Goal: Task Accomplishment & Management: Manage account settings

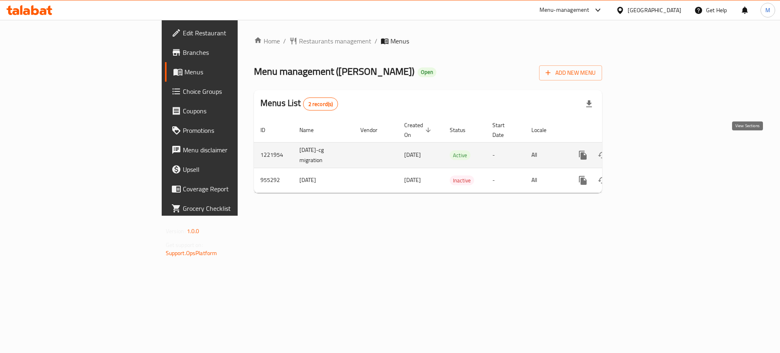
click at [645, 151] on icon "enhanced table" at bounding box center [641, 154] width 7 height 7
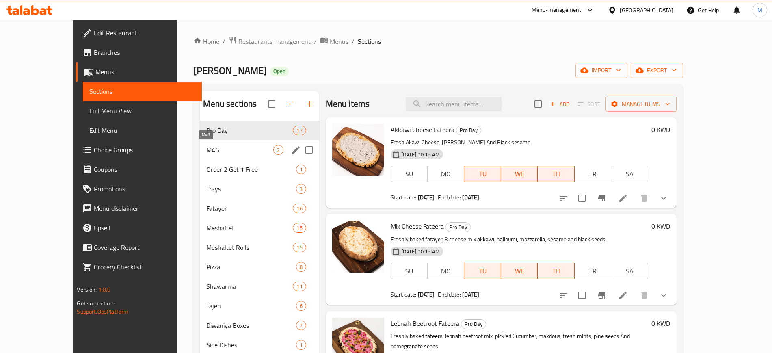
click at [246, 149] on span "M4G" at bounding box center [239, 150] width 67 height 10
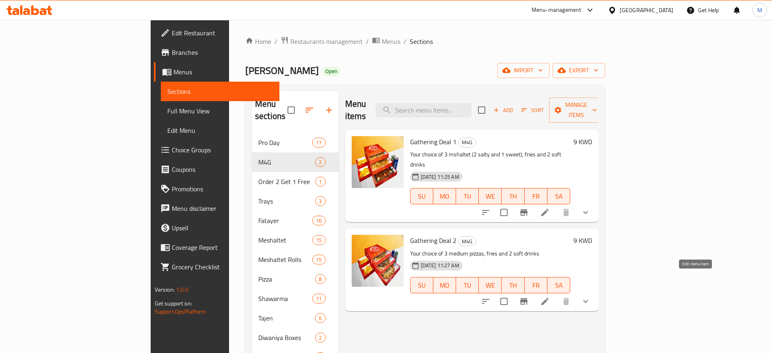
click at [550, 296] on icon at bounding box center [545, 301] width 10 height 10
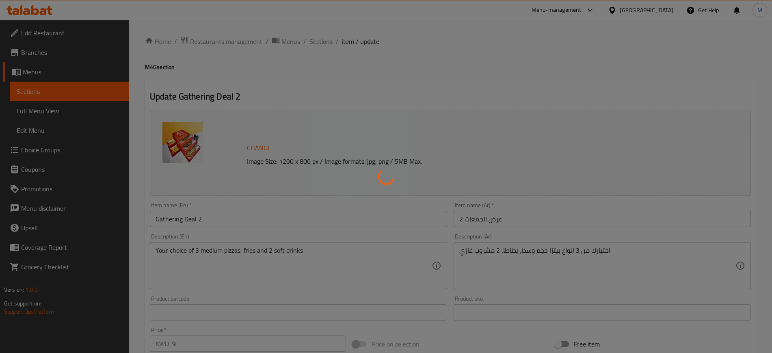
click at [420, 258] on div at bounding box center [386, 176] width 772 height 353
type input "اختيارك الاول من البيتزا"
type input "1"
type input "اختيارك الثاني من [PERSON_NAME]"
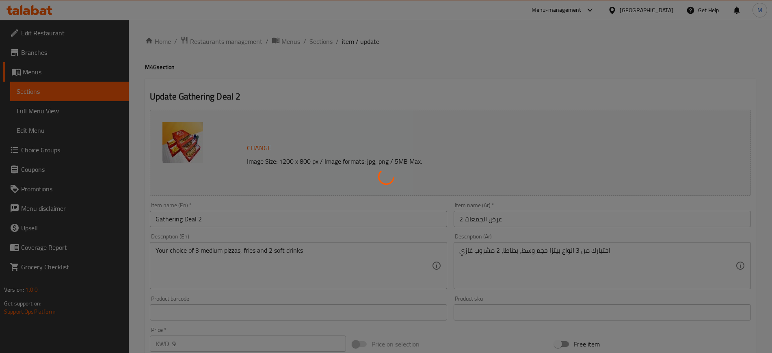
type input "1"
type input "اختيارك الثالث من [PERSON_NAME]"
type input "1"
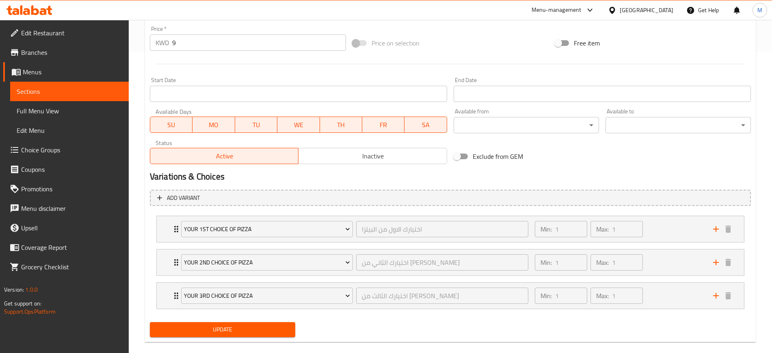
scroll to position [313, 0]
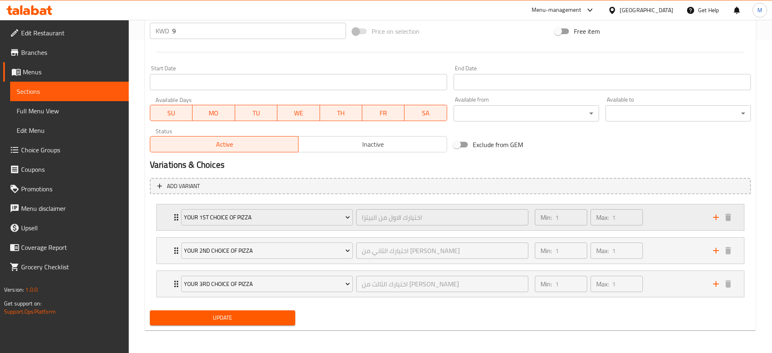
click at [684, 216] on div "Min: 1 ​ Max: 1 ​" at bounding box center [619, 217] width 178 height 26
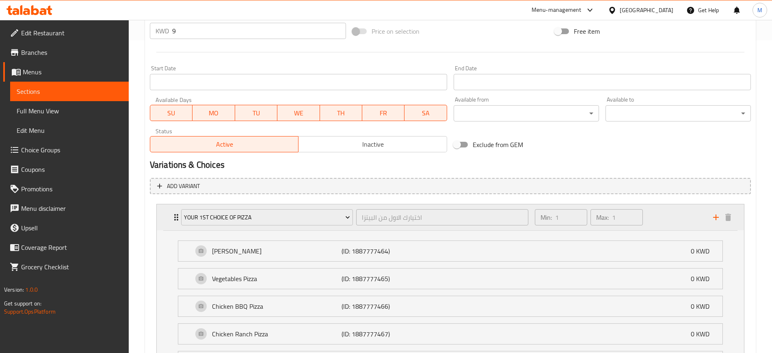
click at [684, 216] on div "Min: 1 ​ Max: 1 ​" at bounding box center [619, 217] width 178 height 26
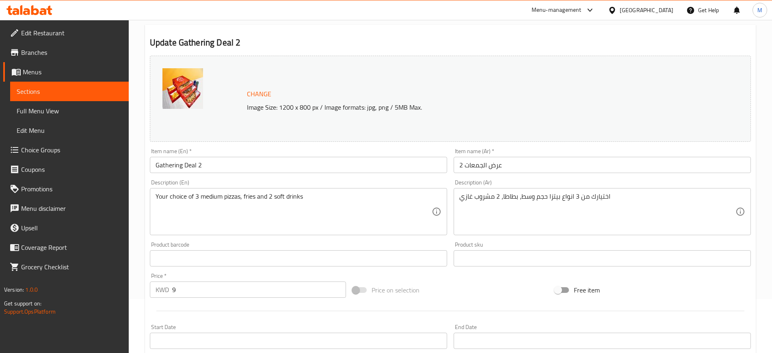
scroll to position [0, 0]
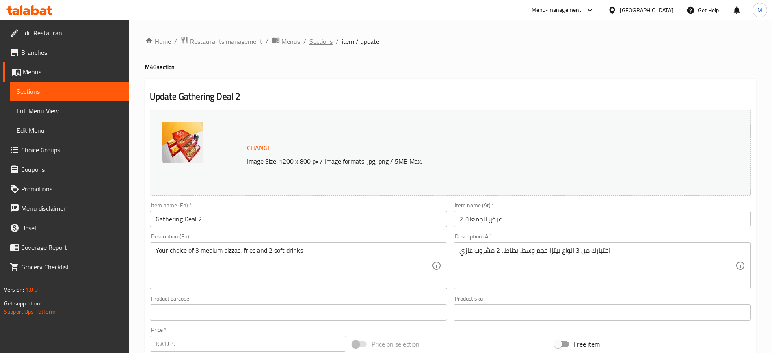
click at [322, 41] on span "Sections" at bounding box center [320, 42] width 23 height 10
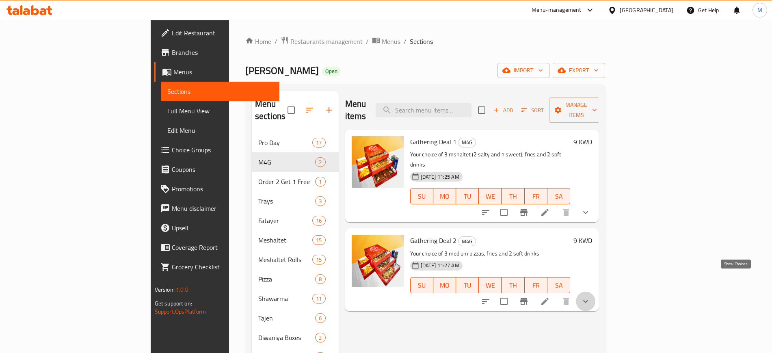
click at [591, 296] on icon "show more" at bounding box center [586, 301] width 10 height 10
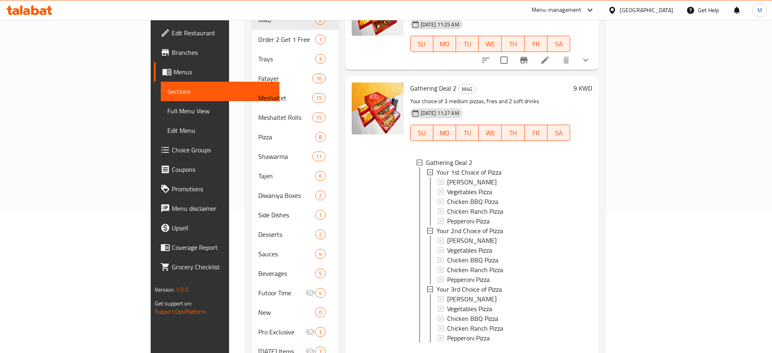
scroll to position [154, 0]
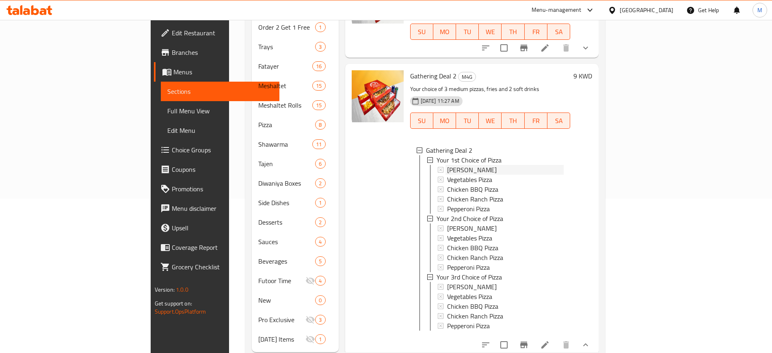
click at [447, 165] on span "[PERSON_NAME]" at bounding box center [472, 170] width 50 height 10
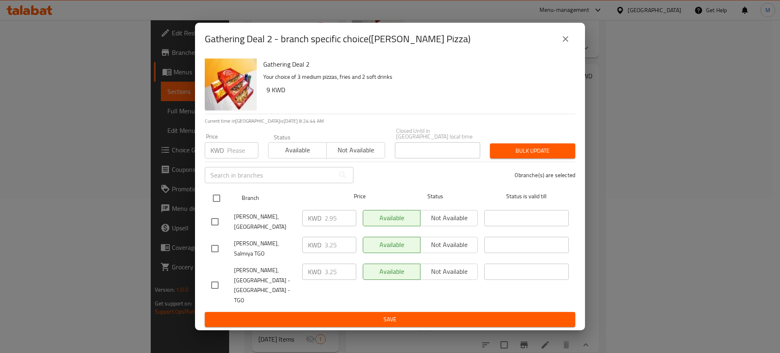
click at [216, 202] on input "checkbox" at bounding box center [216, 198] width 17 height 17
checkbox input "true"
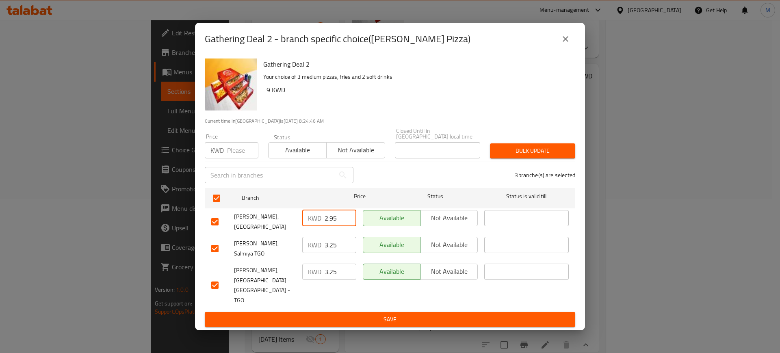
drag, startPoint x: 340, startPoint y: 225, endPoint x: 259, endPoint y: 229, distance: 80.5
click at [259, 229] on div "[PERSON_NAME], Farwaniya KWD 2.95 ​ Available Not available ​" at bounding box center [390, 222] width 364 height 30
type input "0"
drag, startPoint x: 340, startPoint y: 253, endPoint x: 310, endPoint y: 252, distance: 29.7
click at [310, 252] on div "KWD 3.25 ​" at bounding box center [329, 245] width 54 height 16
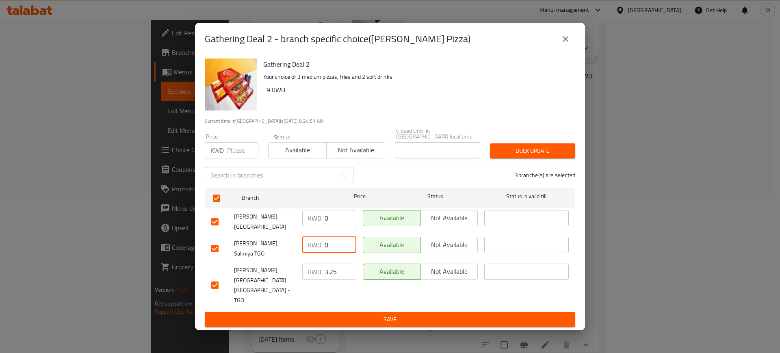
type input "0"
drag, startPoint x: 339, startPoint y: 275, endPoint x: 312, endPoint y: 276, distance: 27.2
click at [312, 276] on div "KWD 3.25 ​" at bounding box center [329, 272] width 54 height 16
type input "0"
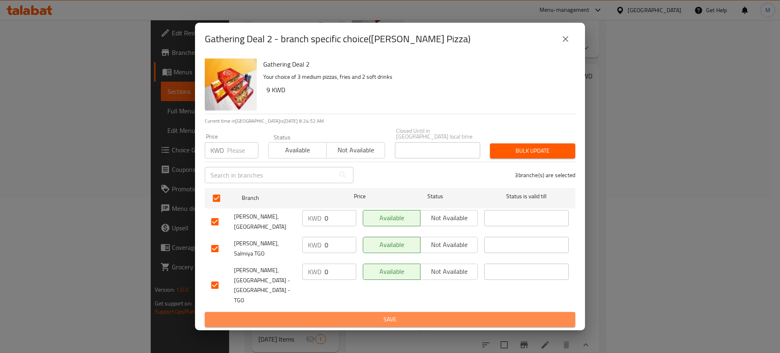
click at [354, 314] on span "Save" at bounding box center [389, 319] width 357 height 10
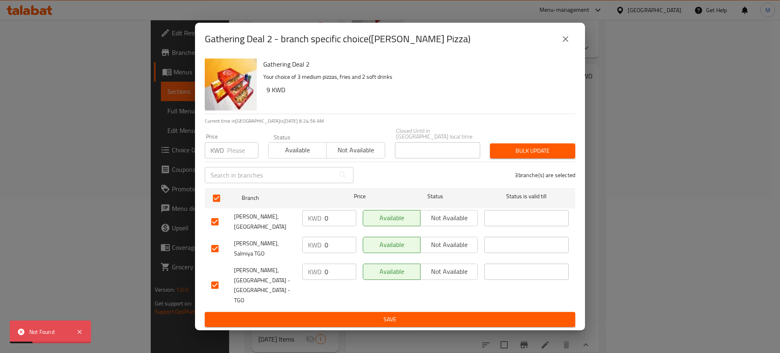
click at [565, 44] on icon "close" at bounding box center [565, 39] width 10 height 10
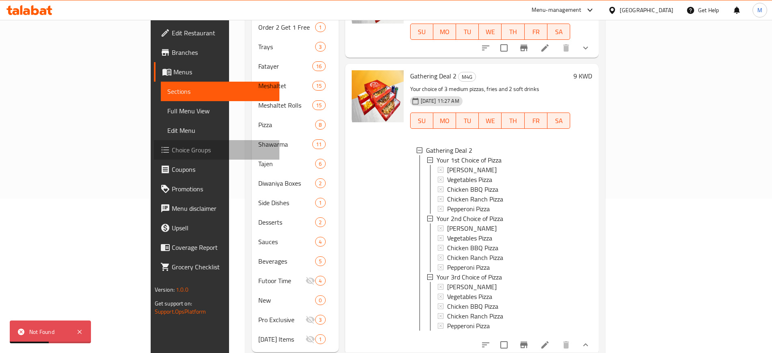
click at [172, 145] on span "Choice Groups" at bounding box center [222, 150] width 101 height 10
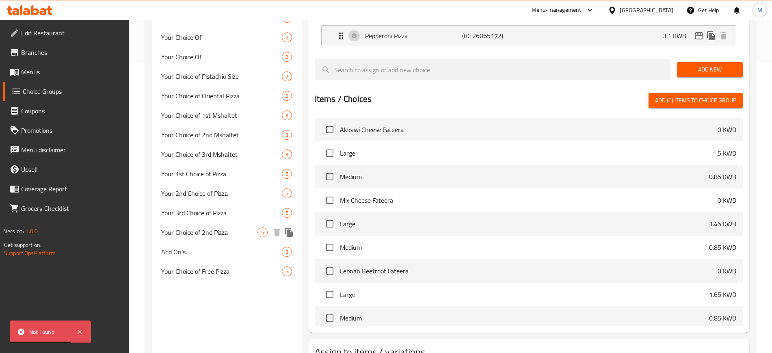
scroll to position [292, 0]
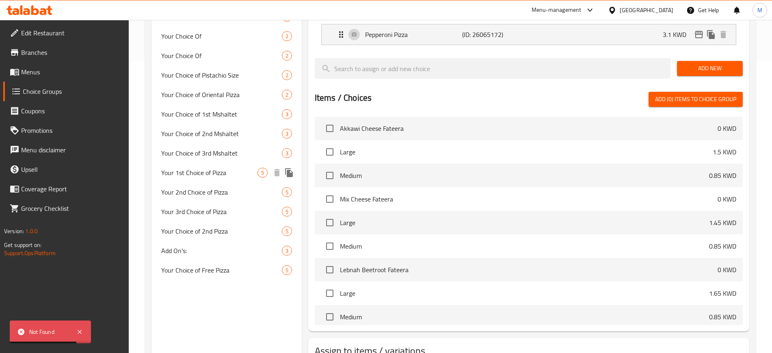
click at [231, 172] on span "Your 1st Choice of Pizza" at bounding box center [209, 173] width 96 height 10
type input "Your 1st Choice of Pizza"
type input "اختيارك الاول من البيتزا"
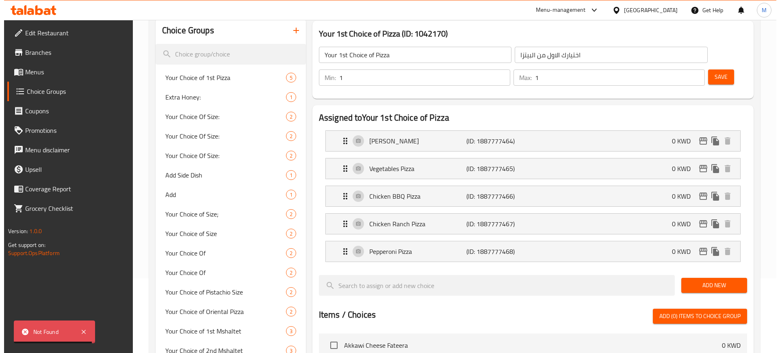
scroll to position [73, 0]
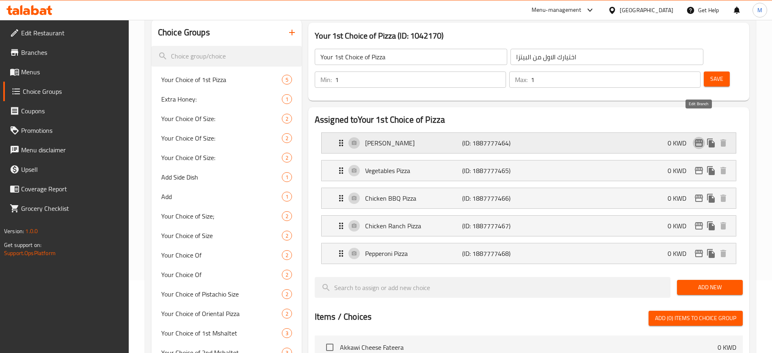
click at [700, 138] on icon "edit" at bounding box center [699, 143] width 10 height 10
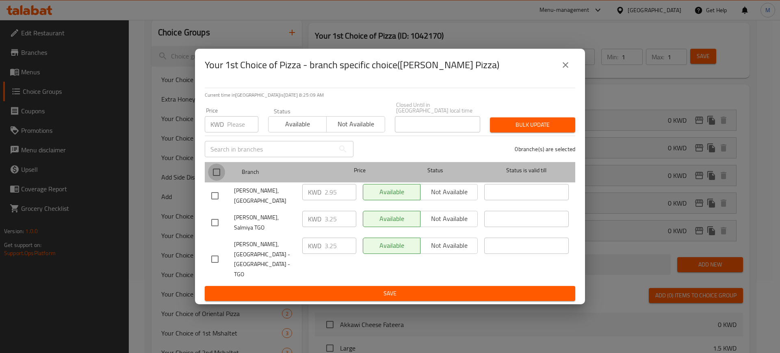
click at [212, 175] on input "checkbox" at bounding box center [216, 172] width 17 height 17
checkbox input "true"
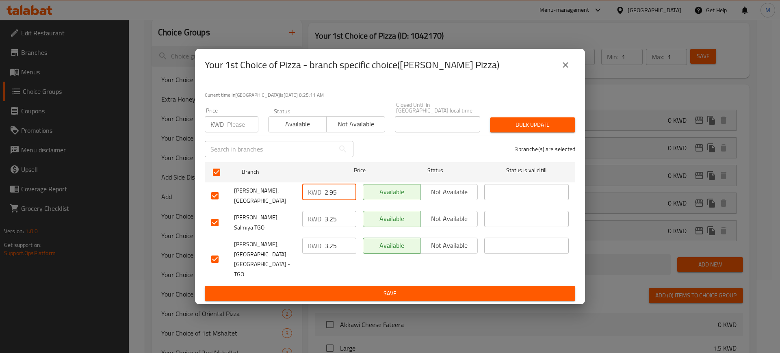
drag, startPoint x: 339, startPoint y: 202, endPoint x: 299, endPoint y: 201, distance: 40.2
click at [299, 201] on div "[PERSON_NAME], Farwaniya KWD 2.95 ​ Available Not available ​" at bounding box center [390, 196] width 364 height 30
type input "0"
drag, startPoint x: 338, startPoint y: 227, endPoint x: 296, endPoint y: 222, distance: 43.0
click at [296, 222] on div "[PERSON_NAME], Salmiya TGO KWD 3.25 ​ Available Not available ​" at bounding box center [390, 223] width 364 height 30
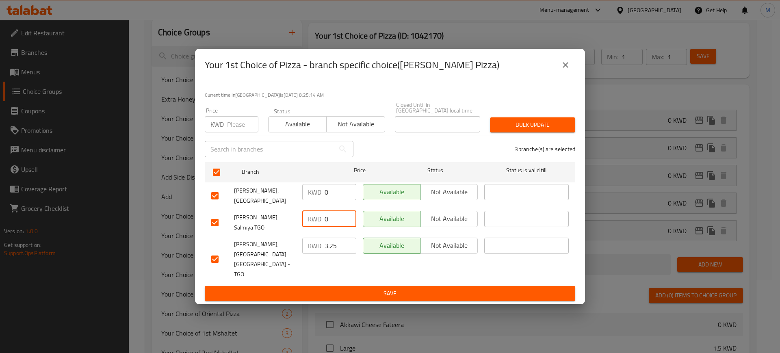
type input "0"
drag, startPoint x: 337, startPoint y: 254, endPoint x: 308, endPoint y: 253, distance: 28.8
click at [308, 253] on div "KWD 3.25 ​" at bounding box center [329, 246] width 54 height 16
type input "0"
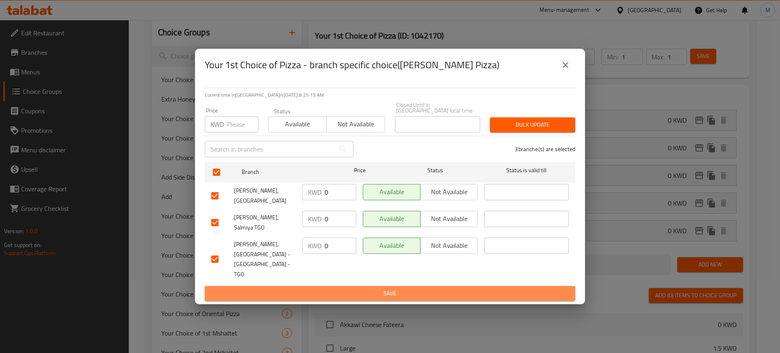
click at [342, 288] on span "Save" at bounding box center [389, 293] width 357 height 10
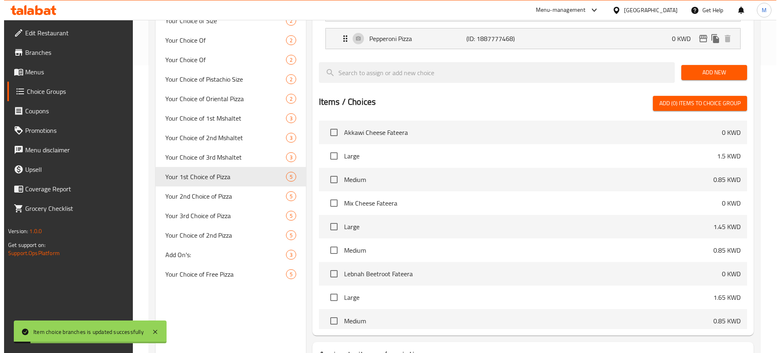
scroll to position [0, 0]
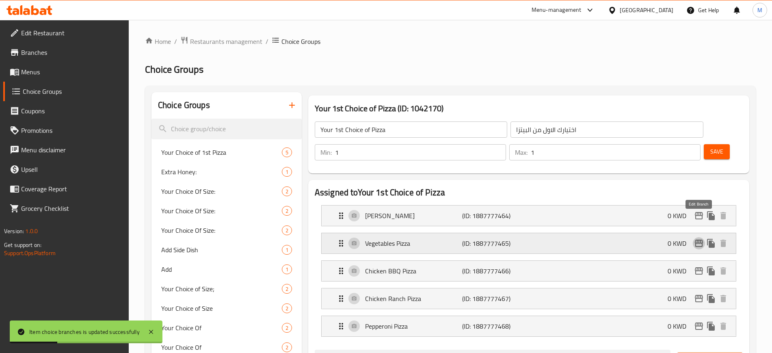
click at [697, 240] on icon "edit" at bounding box center [699, 243] width 8 height 7
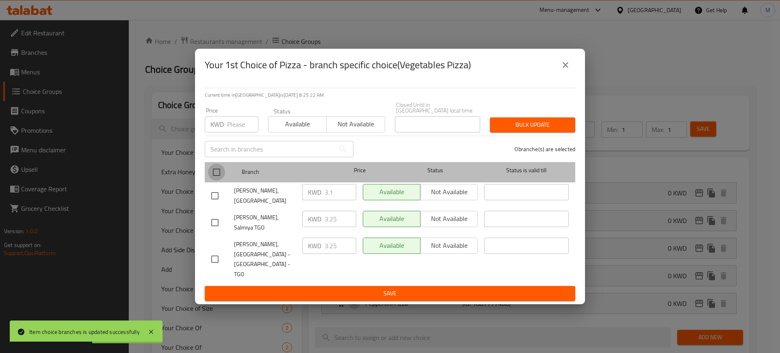
click at [216, 177] on input "checkbox" at bounding box center [216, 172] width 17 height 17
checkbox input "true"
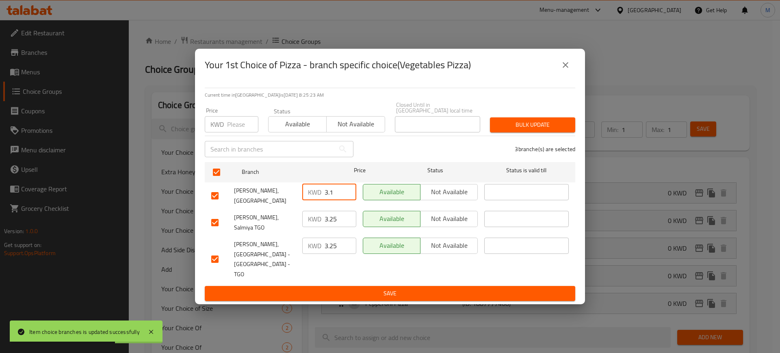
drag, startPoint x: 338, startPoint y: 199, endPoint x: 299, endPoint y: 196, distance: 38.7
click at [299, 196] on div "KWD 3.1 ​" at bounding box center [329, 196] width 61 height 30
type input "0"
drag, startPoint x: 338, startPoint y: 229, endPoint x: 312, endPoint y: 229, distance: 26.4
click at [312, 227] on div "KWD 3.25 ​" at bounding box center [329, 219] width 54 height 16
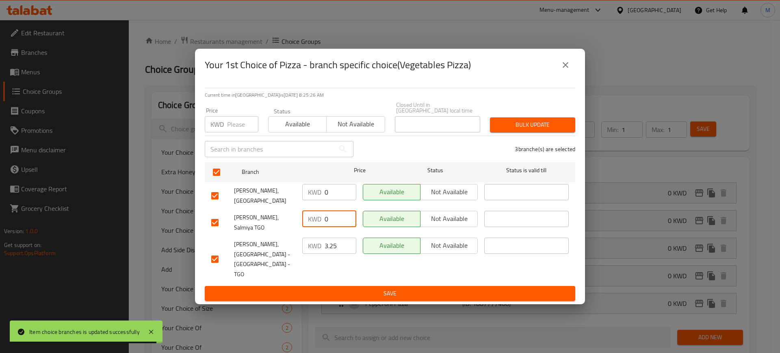
type input "0"
drag, startPoint x: 334, startPoint y: 248, endPoint x: 309, endPoint y: 249, distance: 25.2
click at [309, 249] on div "KWD 3.25 ​" at bounding box center [329, 246] width 54 height 16
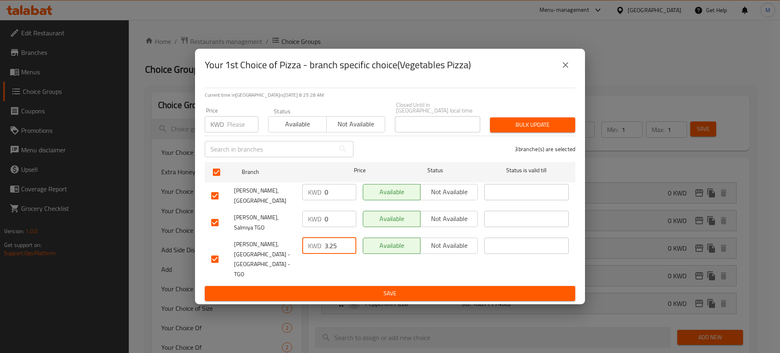
drag, startPoint x: 337, startPoint y: 257, endPoint x: 307, endPoint y: 259, distance: 29.3
click at [307, 254] on div "KWD 3.25 ​" at bounding box center [329, 246] width 54 height 16
type input "0"
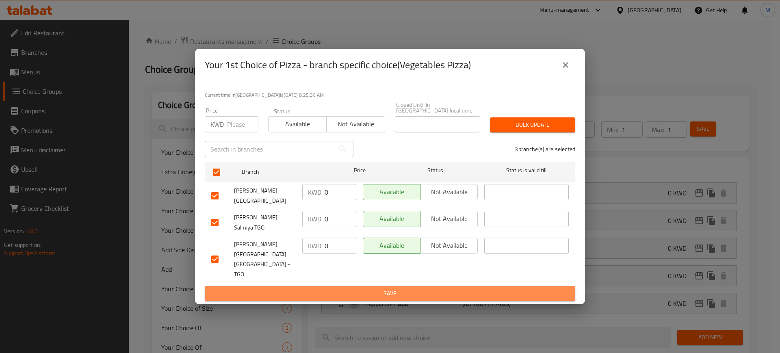
click at [334, 288] on span "Save" at bounding box center [389, 293] width 357 height 10
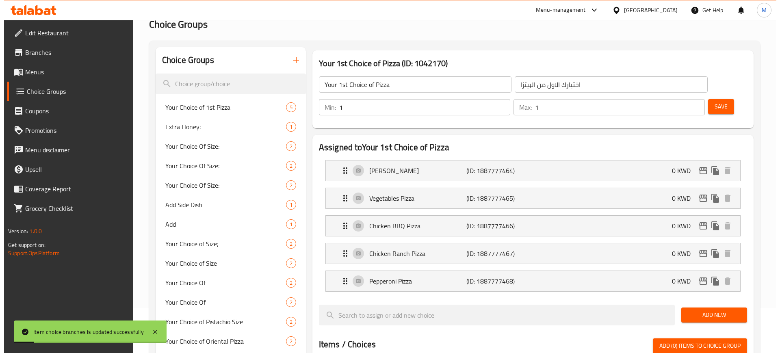
scroll to position [39, 0]
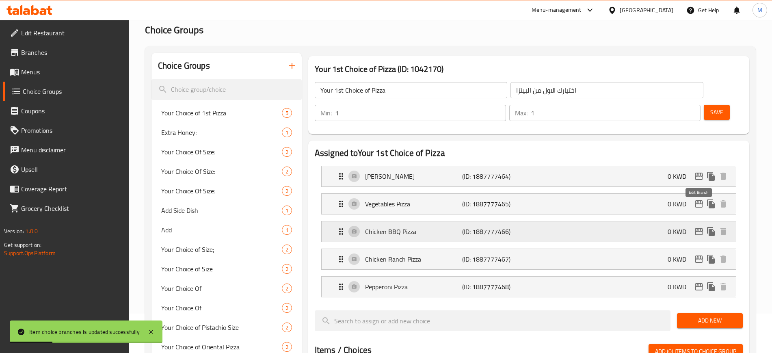
click at [699, 227] on icon "edit" at bounding box center [699, 232] width 10 height 10
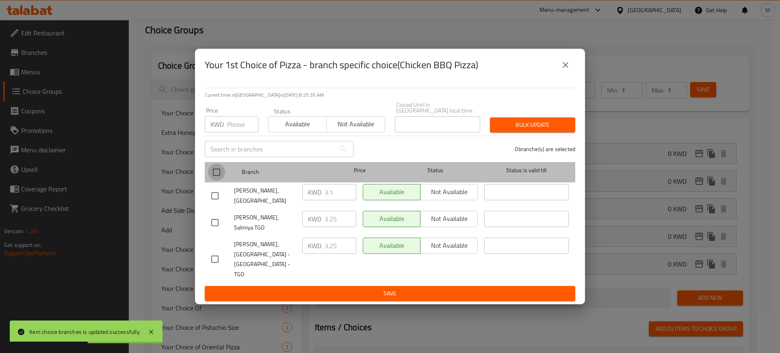
click at [218, 175] on input "checkbox" at bounding box center [216, 172] width 17 height 17
checkbox input "true"
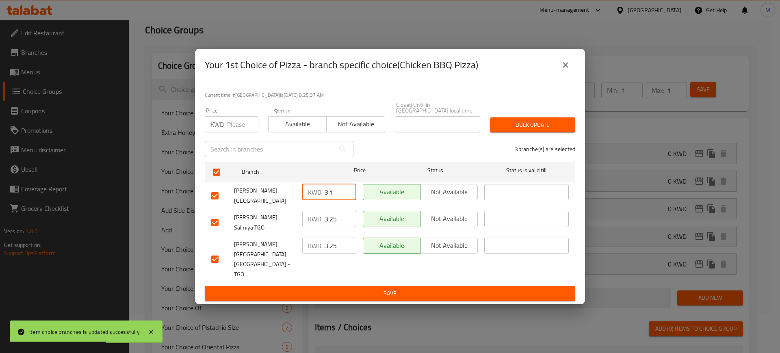
drag, startPoint x: 342, startPoint y: 198, endPoint x: 307, endPoint y: 205, distance: 35.3
click at [307, 200] on div "KWD 3.1 ​" at bounding box center [329, 192] width 54 height 16
type input "0"
drag, startPoint x: 340, startPoint y: 223, endPoint x: 312, endPoint y: 224, distance: 28.0
click at [312, 224] on div "KWD 3.25 ​" at bounding box center [329, 219] width 54 height 16
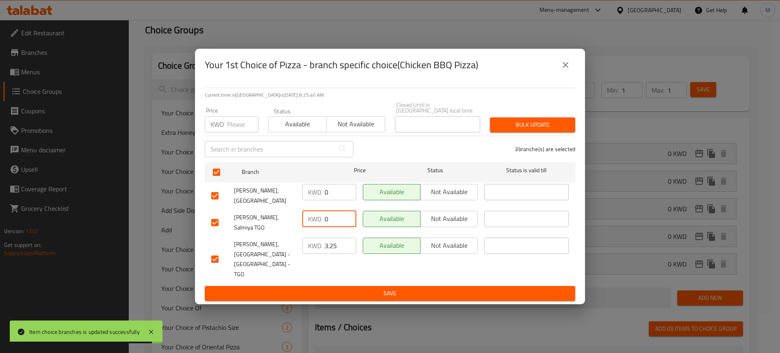
type input "0"
drag, startPoint x: 341, startPoint y: 255, endPoint x: 316, endPoint y: 256, distance: 25.6
click at [316, 254] on div "KWD 3.25 ​" at bounding box center [329, 246] width 54 height 16
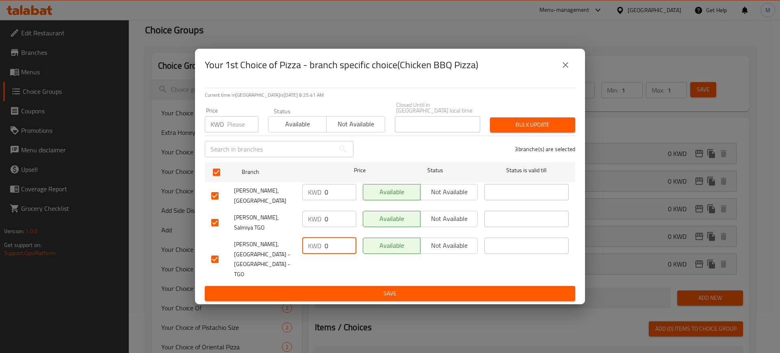
type input "0"
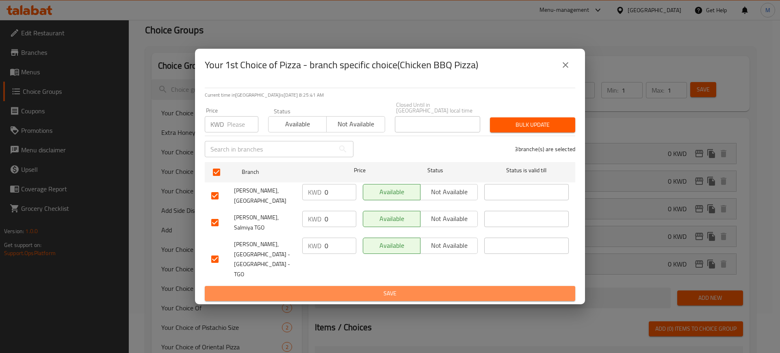
click at [346, 286] on button "Save" at bounding box center [390, 293] width 370 height 15
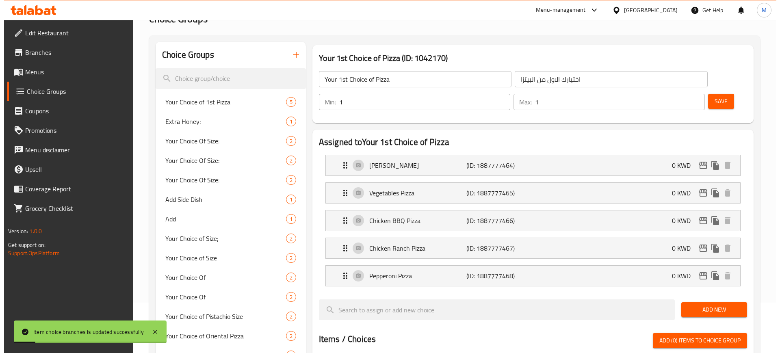
scroll to position [0, 0]
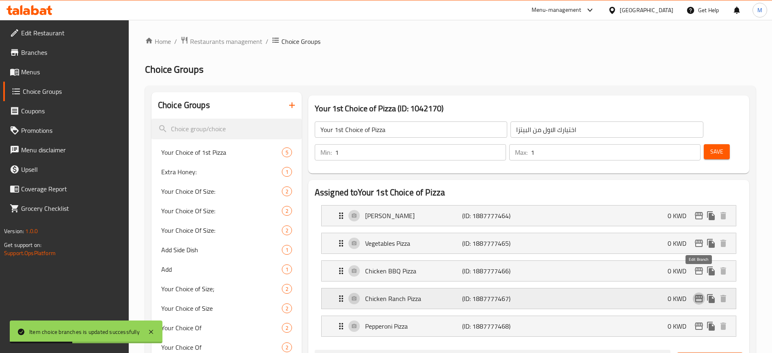
click at [699, 294] on icon "edit" at bounding box center [699, 299] width 10 height 10
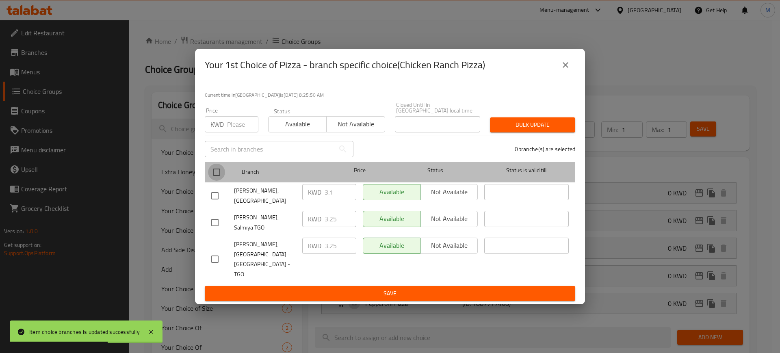
click at [218, 181] on input "checkbox" at bounding box center [216, 172] width 17 height 17
checkbox input "true"
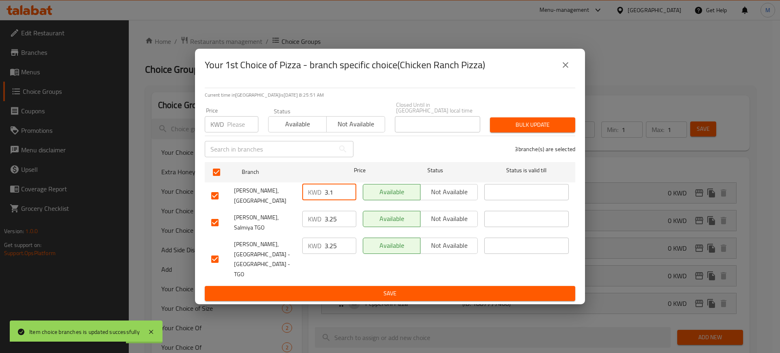
drag, startPoint x: 338, startPoint y: 198, endPoint x: 316, endPoint y: 203, distance: 22.2
click at [316, 200] on div "KWD 3.1 ​" at bounding box center [329, 192] width 54 height 16
type input "0"
drag, startPoint x: 341, startPoint y: 227, endPoint x: 320, endPoint y: 226, distance: 21.1
click at [320, 226] on div "KWD 3.25 ​" at bounding box center [329, 219] width 54 height 16
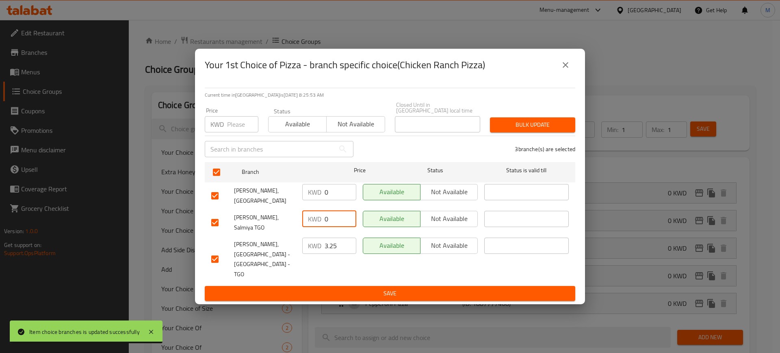
type input "0"
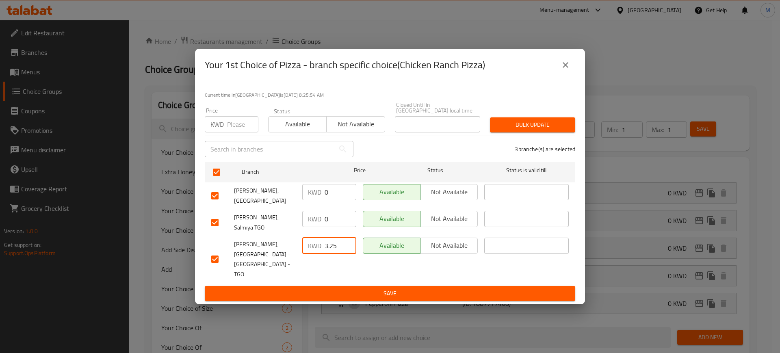
drag, startPoint x: 339, startPoint y: 253, endPoint x: 309, endPoint y: 251, distance: 30.5
click at [309, 251] on div "KWD 3.25 ​" at bounding box center [329, 246] width 54 height 16
type input "0"
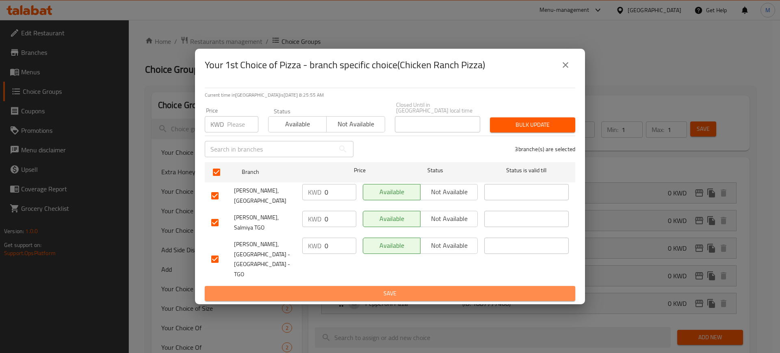
click at [335, 288] on span "Save" at bounding box center [389, 293] width 357 height 10
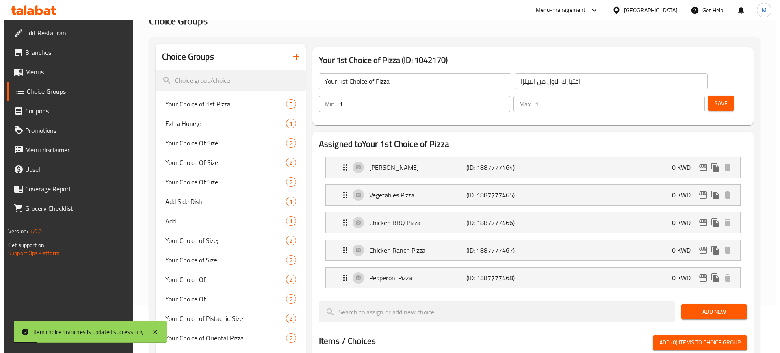
scroll to position [49, 0]
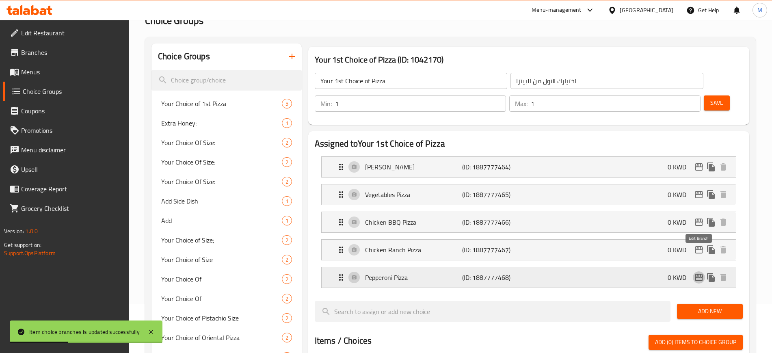
click at [699, 274] on icon "edit" at bounding box center [699, 277] width 8 height 7
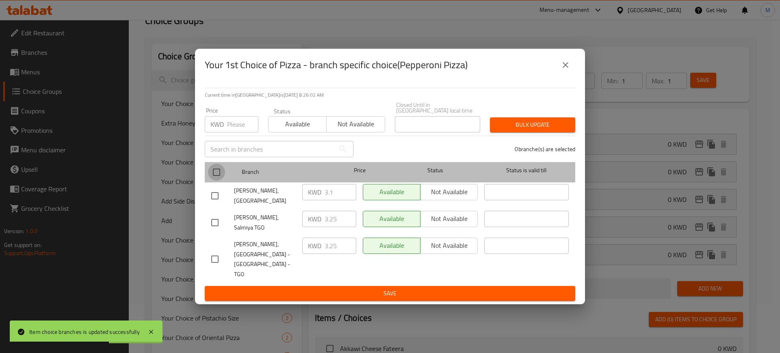
click at [217, 176] on input "checkbox" at bounding box center [216, 172] width 17 height 17
checkbox input "true"
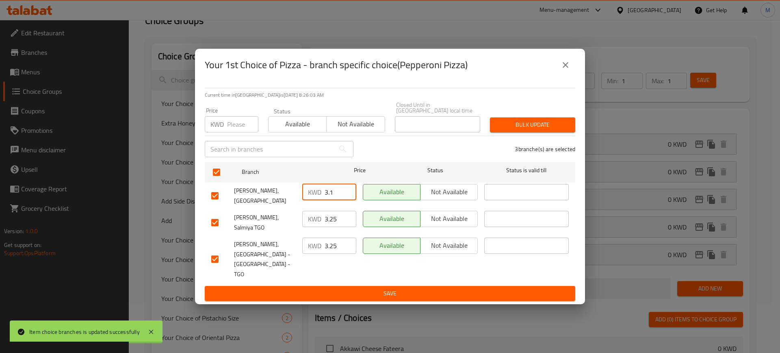
drag, startPoint x: 340, startPoint y: 199, endPoint x: 312, endPoint y: 204, distance: 27.6
click at [312, 200] on div "KWD 3.1 ​" at bounding box center [329, 192] width 54 height 16
type input "0"
drag, startPoint x: 337, startPoint y: 227, endPoint x: 305, endPoint y: 223, distance: 32.7
click at [305, 223] on div "KWD 3.25 ​" at bounding box center [329, 219] width 54 height 16
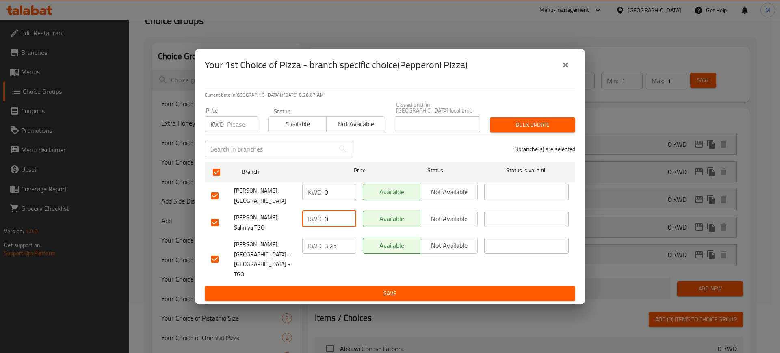
type input "0"
drag, startPoint x: 340, startPoint y: 251, endPoint x: 306, endPoint y: 257, distance: 34.2
click at [306, 254] on div "KWD 3.25 ​" at bounding box center [329, 246] width 54 height 16
type input "0"
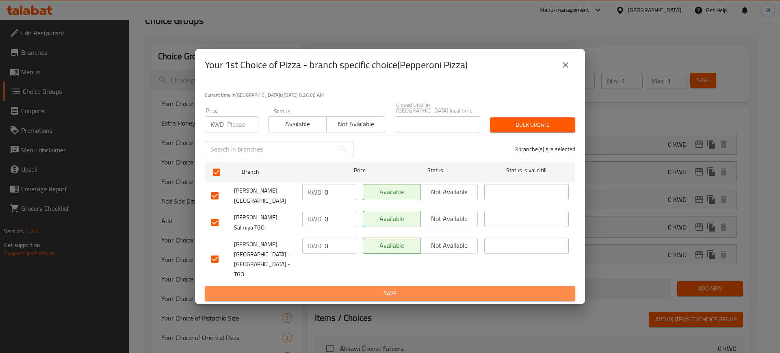
click at [323, 288] on span "Save" at bounding box center [389, 293] width 357 height 10
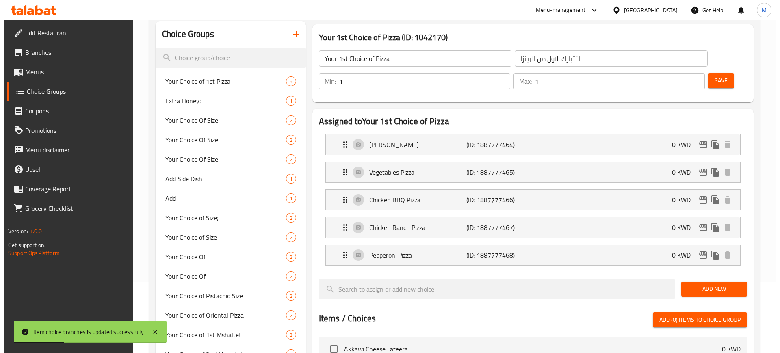
scroll to position [76, 0]
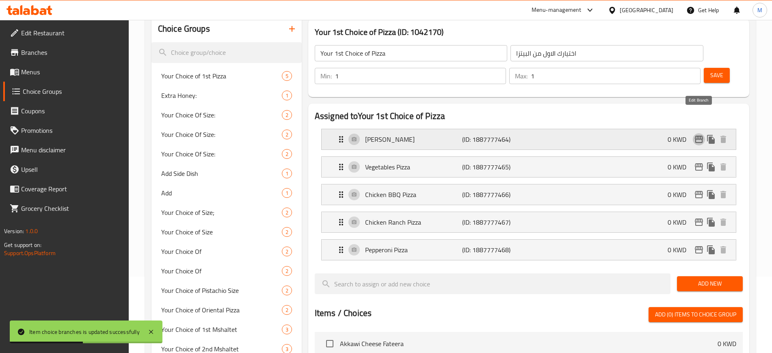
click at [700, 134] on icon "edit" at bounding box center [699, 139] width 10 height 10
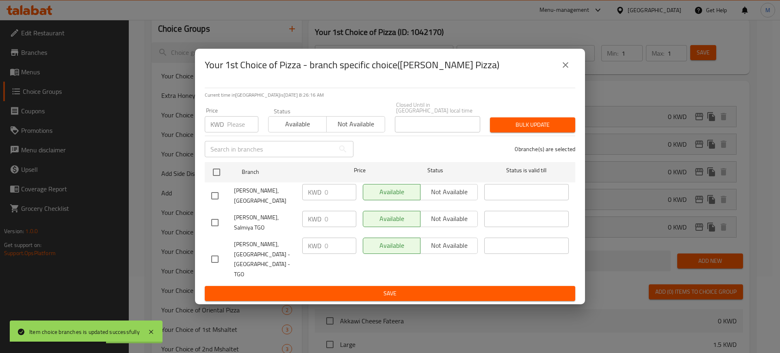
click at [566, 68] on icon "close" at bounding box center [566, 65] width 6 height 6
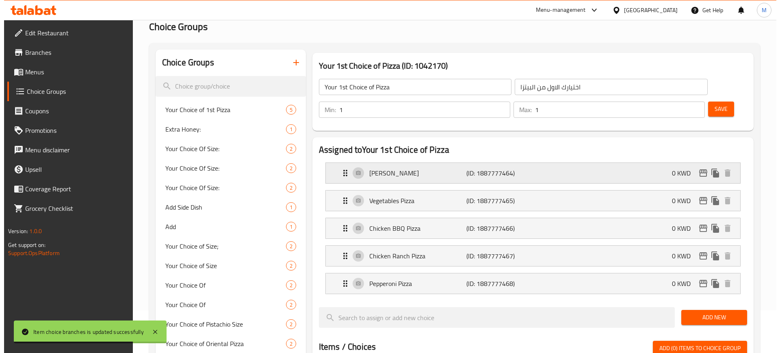
scroll to position [42, 0]
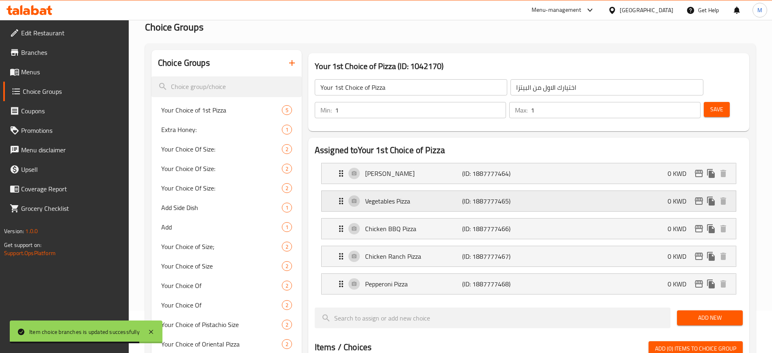
click at [697, 196] on icon "edit" at bounding box center [699, 201] width 10 height 10
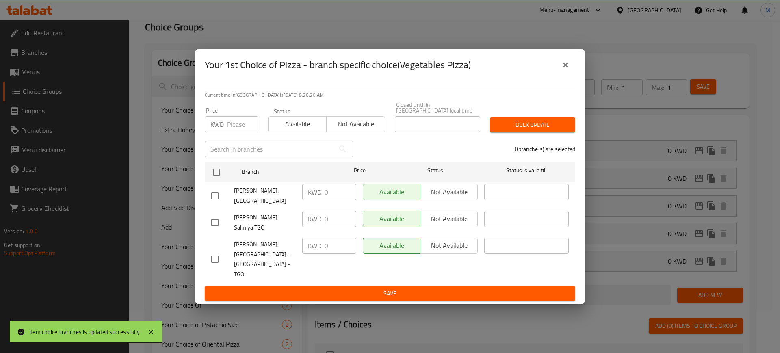
click at [572, 75] on button "close" at bounding box center [565, 64] width 19 height 19
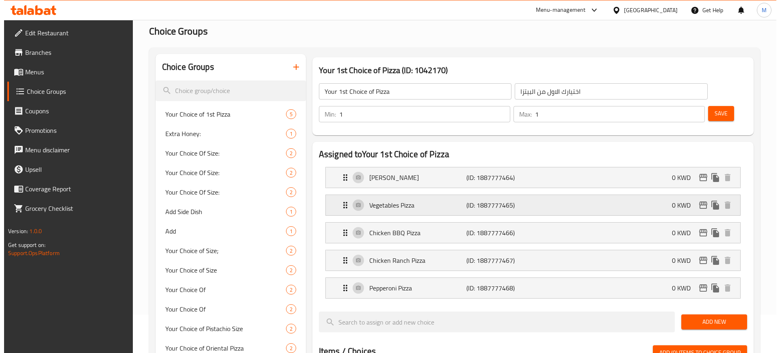
scroll to position [38, 0]
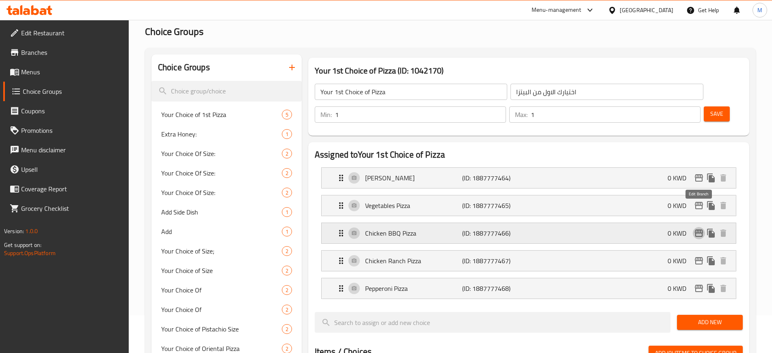
click at [699, 229] on icon "edit" at bounding box center [699, 232] width 8 height 7
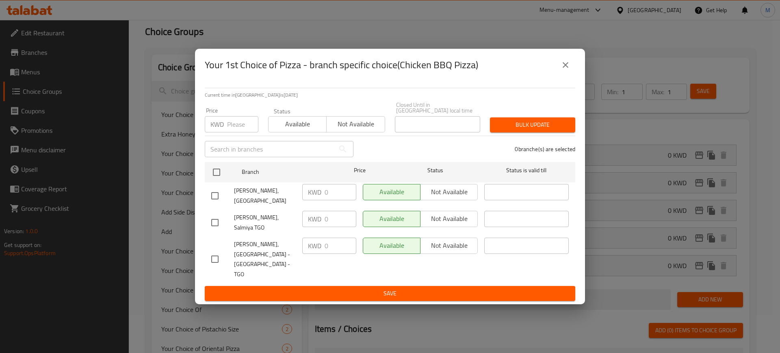
click at [569, 70] on icon "close" at bounding box center [565, 65] width 10 height 10
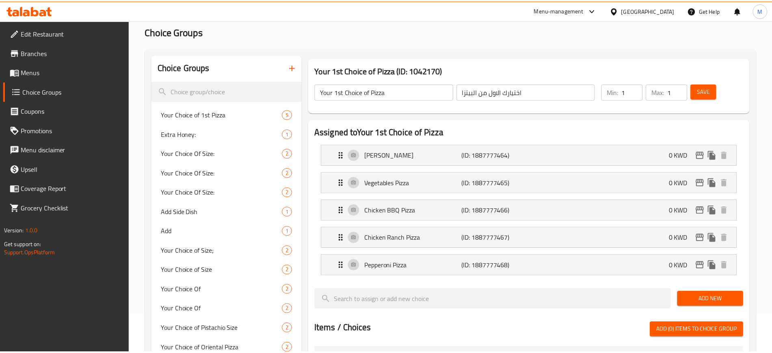
scroll to position [288, 0]
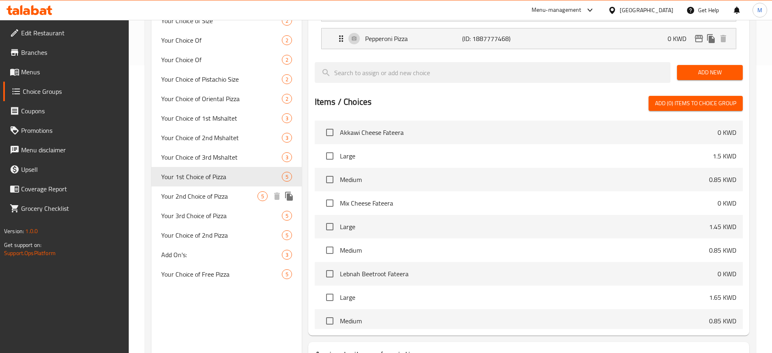
click at [234, 204] on div "Your 2nd Choice of Pizza 5" at bounding box center [226, 195] width 150 height 19
type input "Your 2nd Choice of Pizza"
type input "اختيارك الثاني من [PERSON_NAME]"
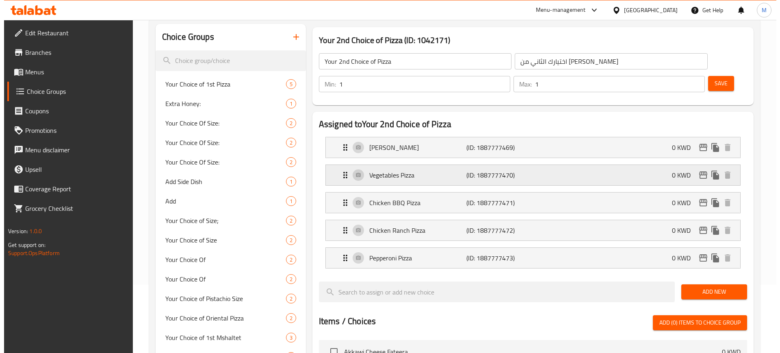
scroll to position [68, 0]
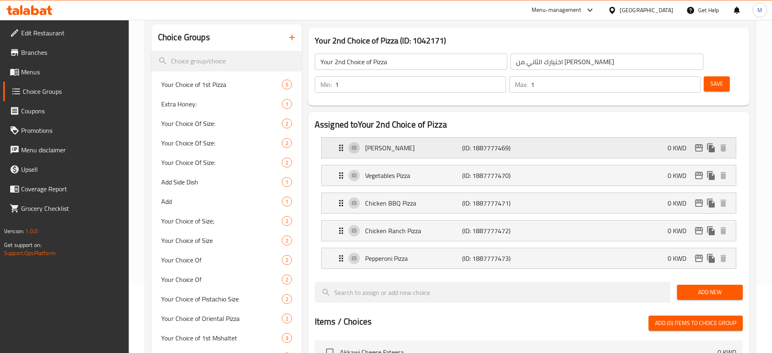
click at [692, 143] on p "0 KWD" at bounding box center [680, 148] width 25 height 10
click at [701, 143] on icon "edit" at bounding box center [699, 148] width 10 height 10
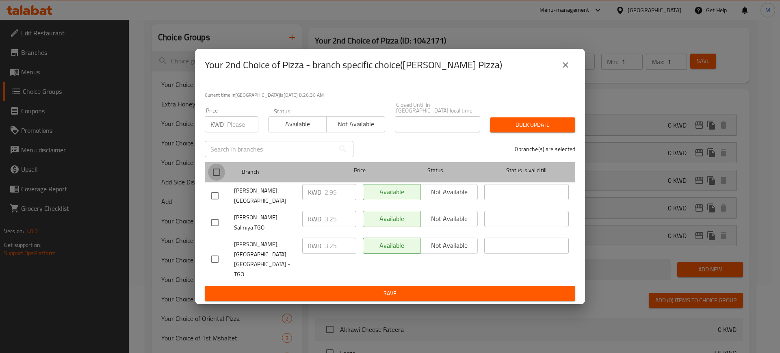
click at [212, 181] on input "checkbox" at bounding box center [216, 172] width 17 height 17
checkbox input "true"
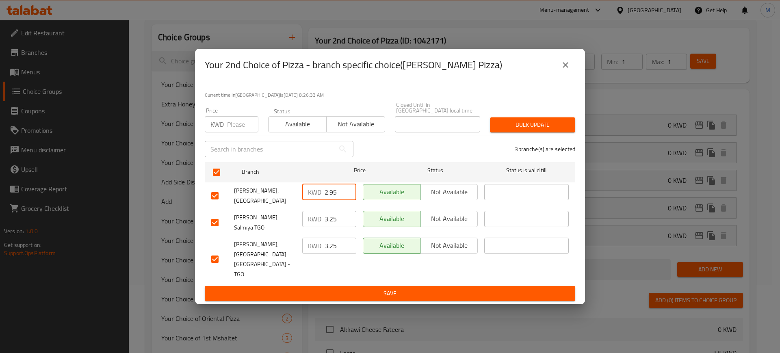
drag, startPoint x: 341, startPoint y: 201, endPoint x: 307, endPoint y: 202, distance: 33.3
click at [307, 200] on div "KWD 2.95 ​" at bounding box center [329, 192] width 54 height 16
type input "0"
drag, startPoint x: 338, startPoint y: 233, endPoint x: 313, endPoint y: 234, distance: 24.8
click at [313, 234] on div "KWD 3.25 ​" at bounding box center [329, 223] width 61 height 30
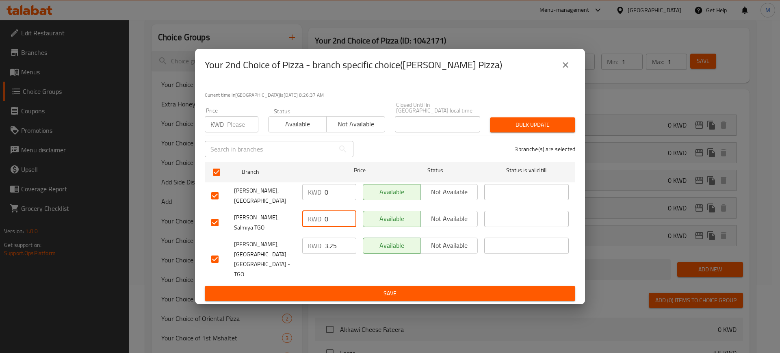
type input "0"
drag, startPoint x: 340, startPoint y: 257, endPoint x: 311, endPoint y: 255, distance: 29.3
click at [311, 254] on div "KWD 3.25 ​" at bounding box center [329, 246] width 54 height 16
type input "0"
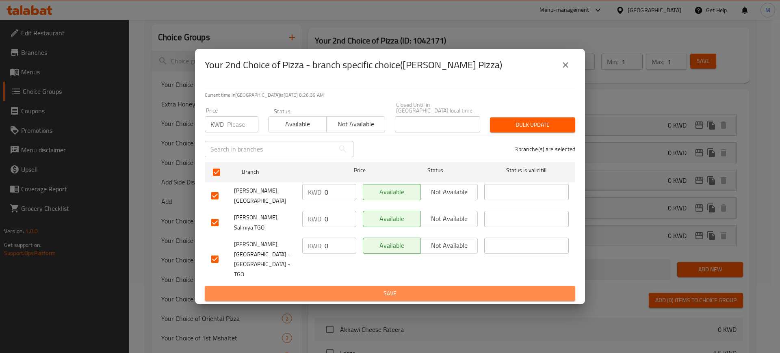
click at [345, 288] on span "Save" at bounding box center [389, 293] width 357 height 10
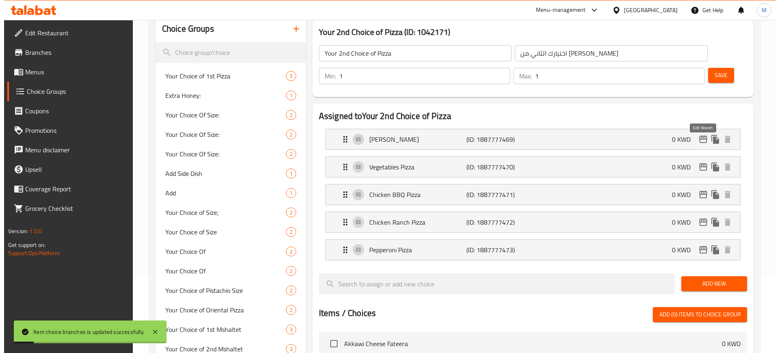
scroll to position [76, 0]
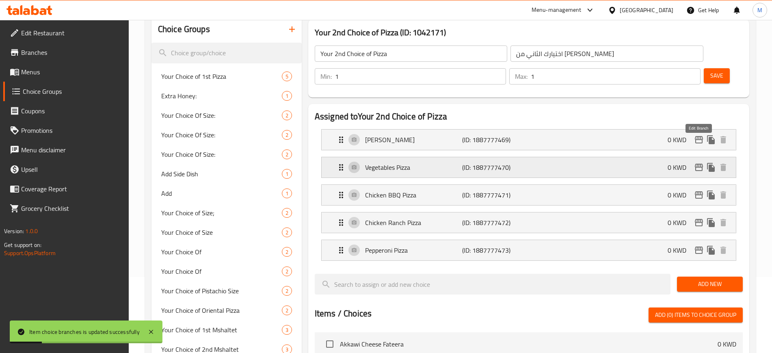
click at [702, 164] on icon "edit" at bounding box center [699, 167] width 8 height 7
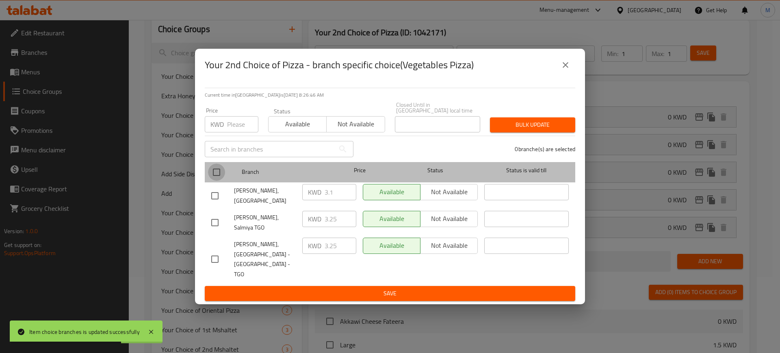
click at [219, 177] on input "checkbox" at bounding box center [216, 172] width 17 height 17
checkbox input "true"
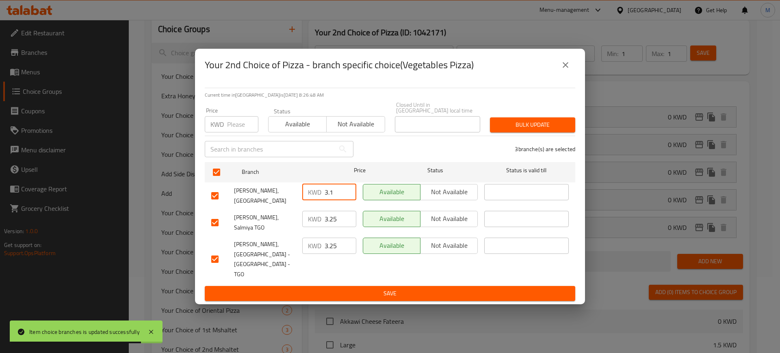
drag, startPoint x: 340, startPoint y: 195, endPoint x: 316, endPoint y: 205, distance: 25.9
click at [316, 200] on div "KWD 3.1 ​" at bounding box center [329, 192] width 54 height 16
type input "0"
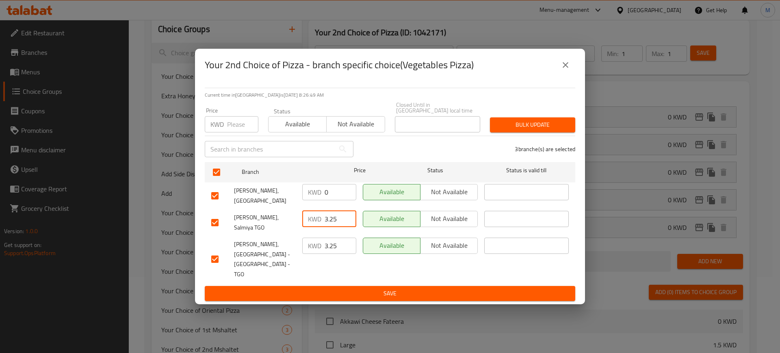
drag, startPoint x: 340, startPoint y: 231, endPoint x: 310, endPoint y: 235, distance: 29.5
click at [310, 235] on div "KWD 3.25 ​" at bounding box center [329, 223] width 61 height 30
type input "0"
drag, startPoint x: 338, startPoint y: 253, endPoint x: 314, endPoint y: 255, distance: 23.2
click at [314, 254] on div "KWD 3.25 ​" at bounding box center [329, 246] width 54 height 16
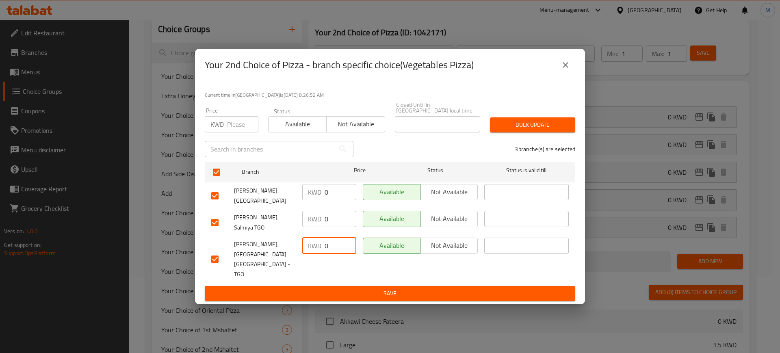
type input "0"
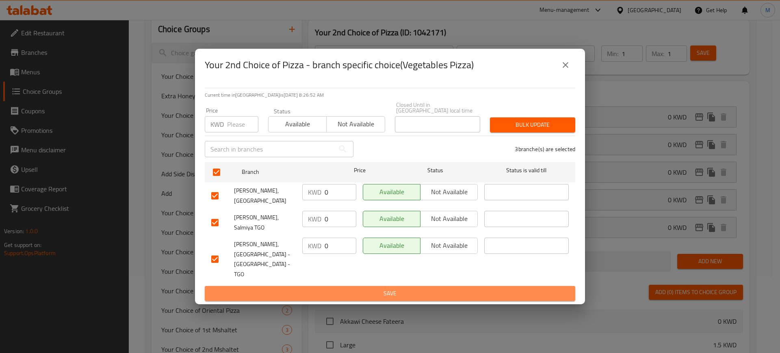
click at [340, 288] on span "Save" at bounding box center [389, 293] width 357 height 10
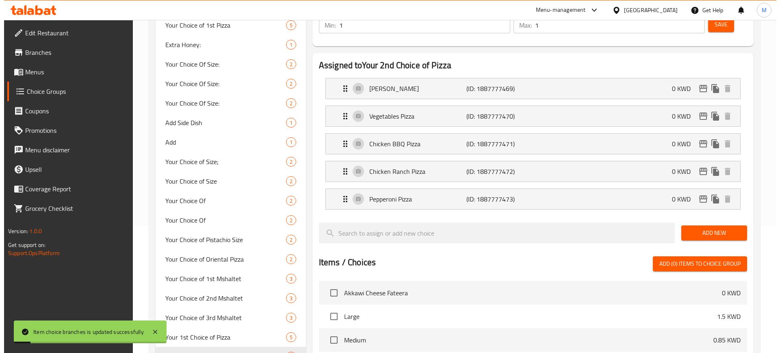
scroll to position [126, 0]
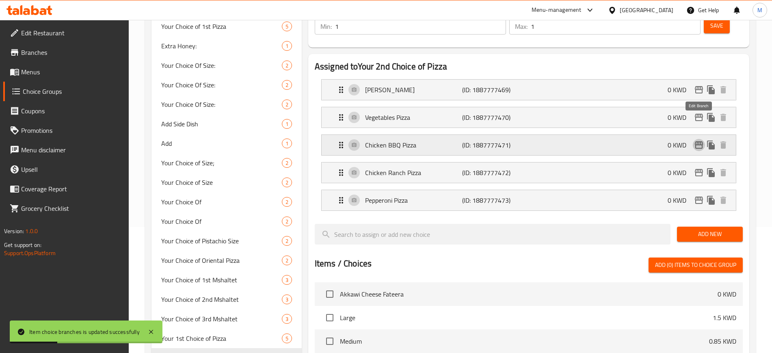
click at [699, 140] on icon "edit" at bounding box center [699, 145] width 10 height 10
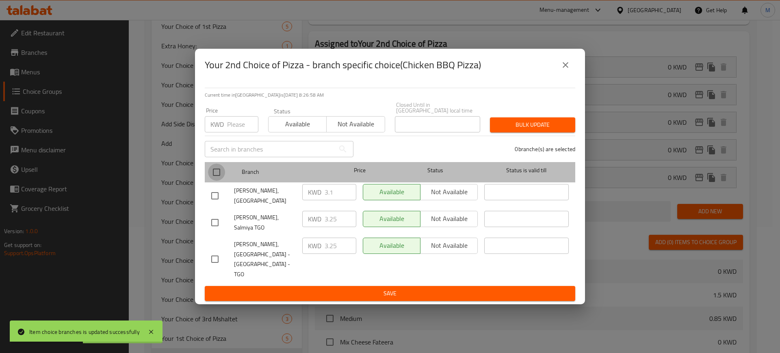
click at [217, 181] on input "checkbox" at bounding box center [216, 172] width 17 height 17
checkbox input "true"
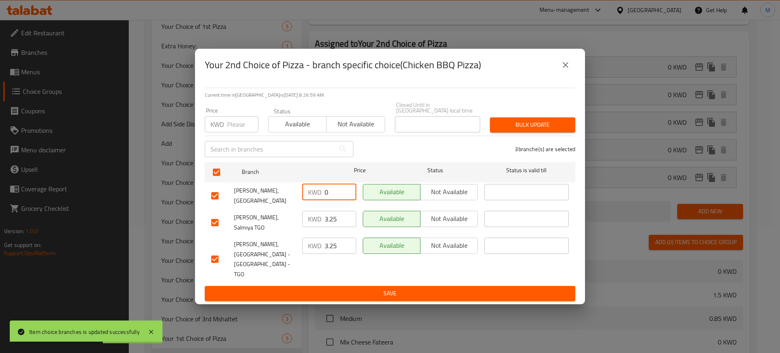
drag, startPoint x: 334, startPoint y: 199, endPoint x: 310, endPoint y: 199, distance: 24.0
click at [310, 199] on div "KWD 0 ​" at bounding box center [329, 192] width 54 height 16
type input "0"
drag, startPoint x: 337, startPoint y: 228, endPoint x: 312, endPoint y: 232, distance: 25.1
click at [312, 227] on div "KWD 0 ​" at bounding box center [329, 219] width 54 height 16
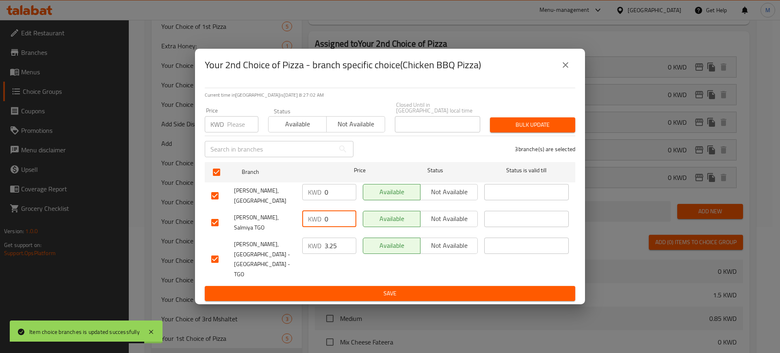
type input "0"
drag, startPoint x: 335, startPoint y: 250, endPoint x: 307, endPoint y: 259, distance: 29.3
click at [307, 254] on div "KWD 3.25 ​" at bounding box center [329, 246] width 54 height 16
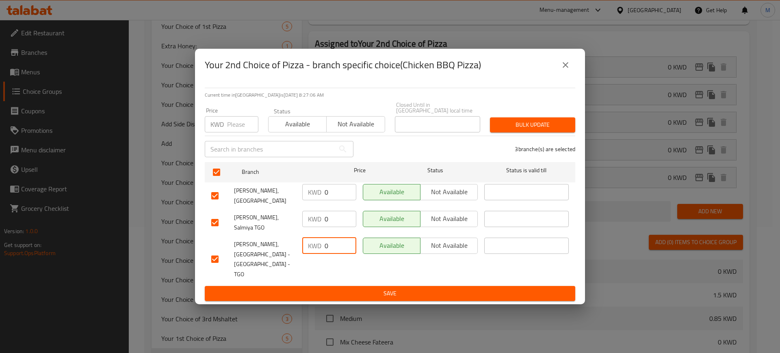
type input "0"
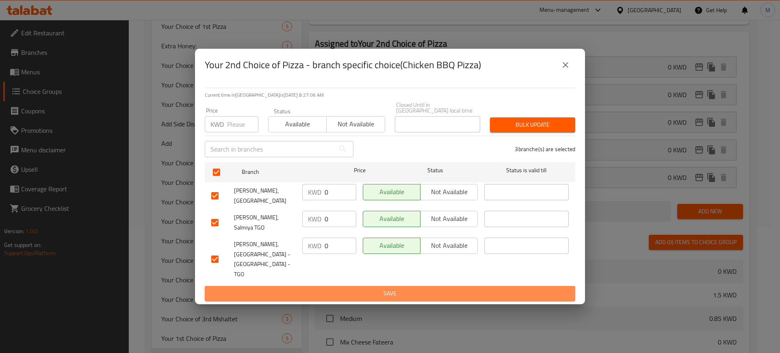
click at [371, 288] on span "Save" at bounding box center [389, 293] width 357 height 10
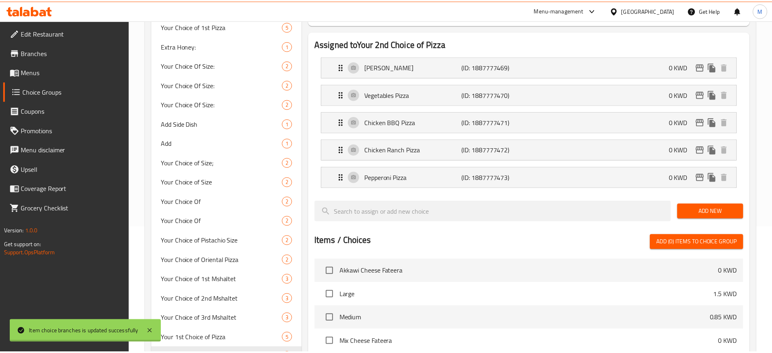
scroll to position [141, 0]
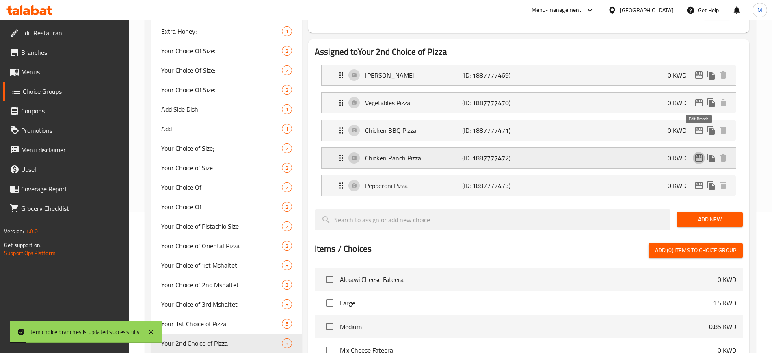
click at [701, 153] on icon "edit" at bounding box center [699, 158] width 10 height 10
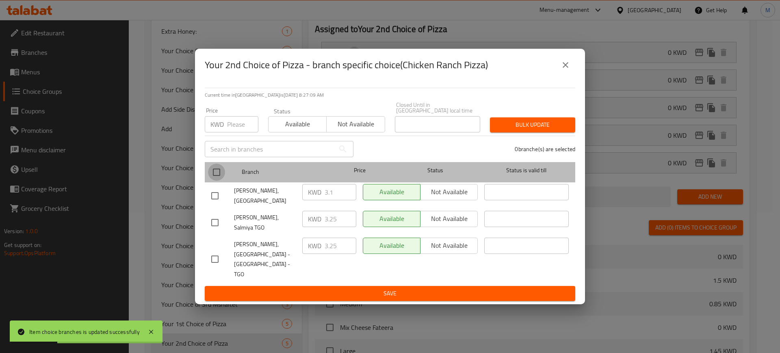
click at [216, 181] on input "checkbox" at bounding box center [216, 172] width 17 height 17
checkbox input "true"
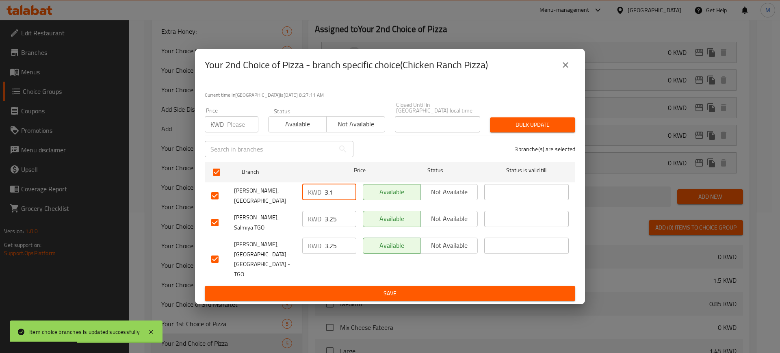
drag, startPoint x: 340, startPoint y: 203, endPoint x: 312, endPoint y: 209, distance: 28.6
click at [312, 209] on div "KWD 3.1 ​" at bounding box center [329, 196] width 61 height 30
type input "0"
drag, startPoint x: 338, startPoint y: 225, endPoint x: 313, endPoint y: 228, distance: 25.4
click at [313, 227] on div "KWD 0 ​" at bounding box center [329, 219] width 54 height 16
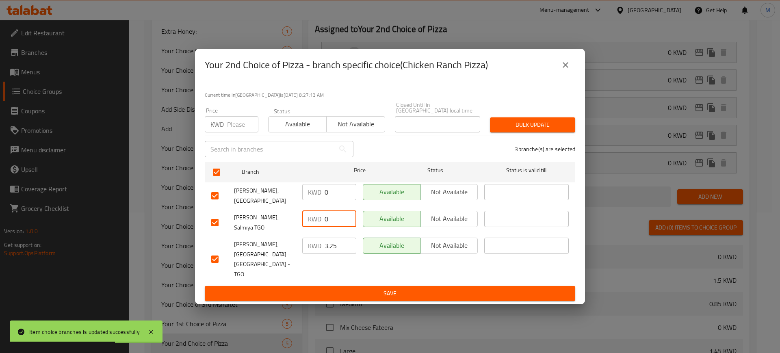
type input "0"
click at [334, 252] on input "3.25" at bounding box center [341, 246] width 32 height 16
drag, startPoint x: 341, startPoint y: 253, endPoint x: 303, endPoint y: 253, distance: 37.8
click at [303, 253] on div "KWD 3.25 ​" at bounding box center [329, 246] width 54 height 16
type input "0"
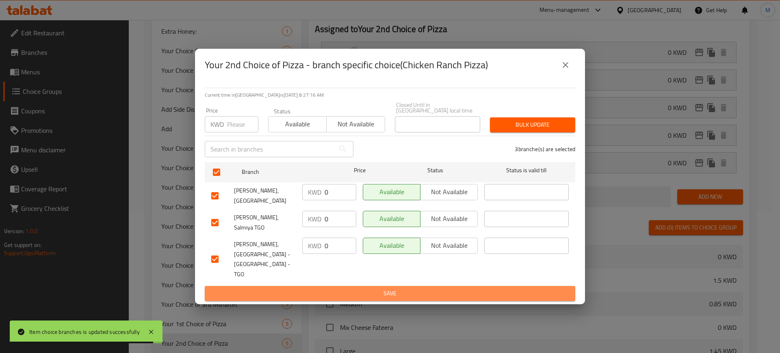
click at [334, 288] on span "Save" at bounding box center [389, 293] width 357 height 10
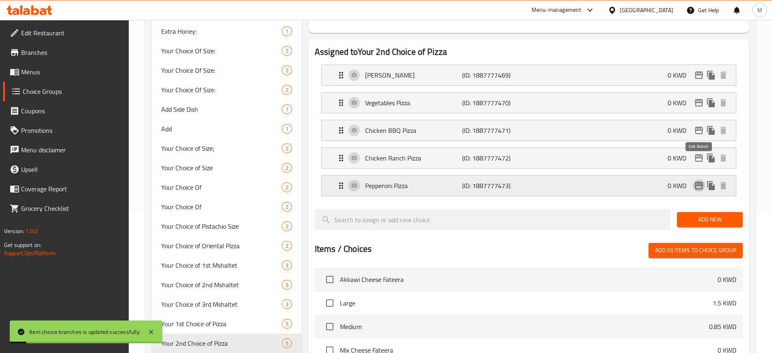
click at [699, 181] on icon "edit" at bounding box center [699, 186] width 10 height 10
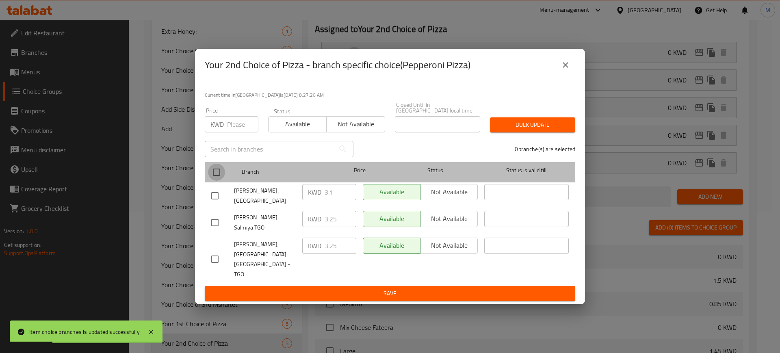
click at [216, 181] on input "checkbox" at bounding box center [216, 172] width 17 height 17
checkbox input "true"
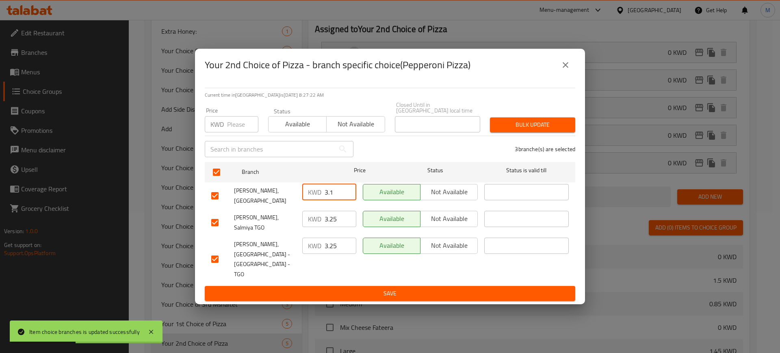
drag, startPoint x: 339, startPoint y: 199, endPoint x: 314, endPoint y: 198, distance: 25.2
click at [314, 198] on div "KWD 3.1 ​" at bounding box center [329, 192] width 54 height 16
type input "0"
drag, startPoint x: 338, startPoint y: 228, endPoint x: 312, endPoint y: 226, distance: 26.4
click at [312, 226] on div "KWD 3.25 ​" at bounding box center [329, 219] width 54 height 16
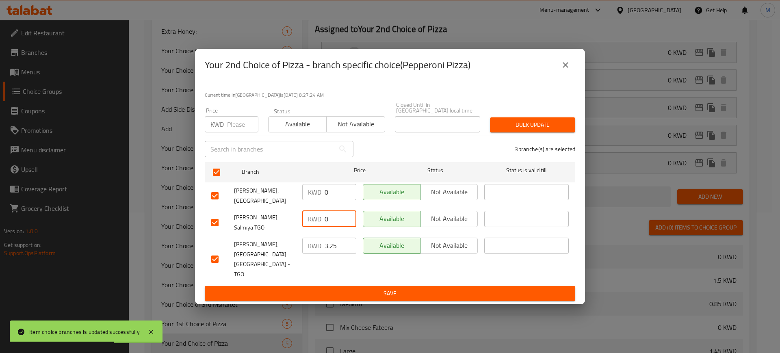
type input "0"
drag, startPoint x: 339, startPoint y: 252, endPoint x: 314, endPoint y: 258, distance: 25.8
click at [314, 254] on div "KWD 3.25 ​" at bounding box center [329, 246] width 54 height 16
type input "0"
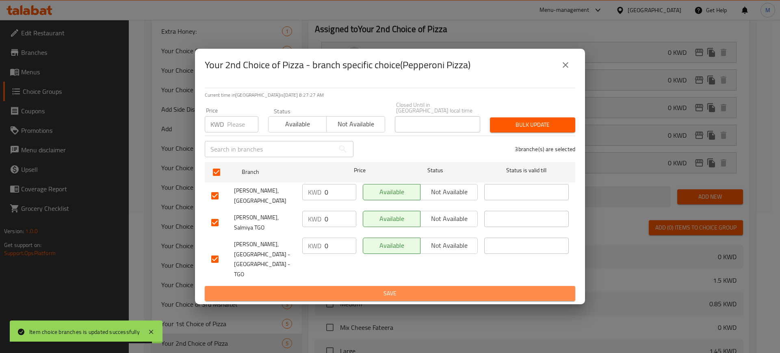
click at [344, 288] on span "Save" at bounding box center [389, 293] width 357 height 10
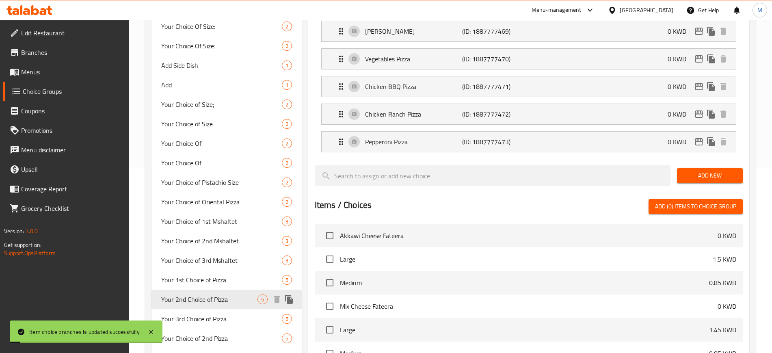
scroll to position [200, 0]
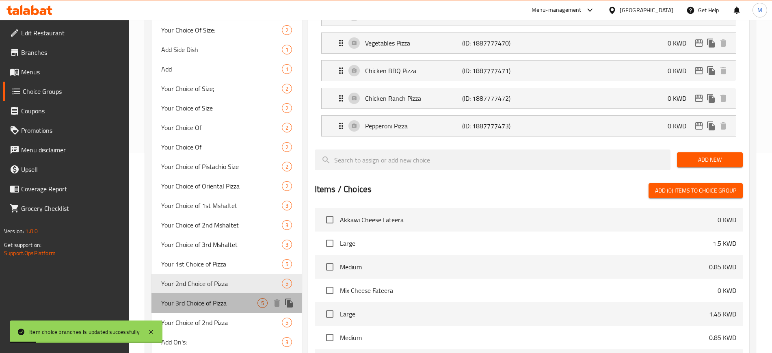
click at [235, 311] on div "Your 3rd Choice of Pizza 5" at bounding box center [226, 302] width 150 height 19
type input "Your 3rd Choice of Pizza"
type input "اختيارك الثالث من [PERSON_NAME]"
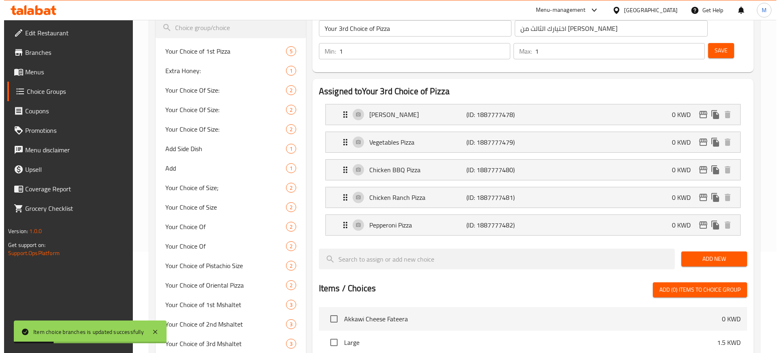
scroll to position [73, 0]
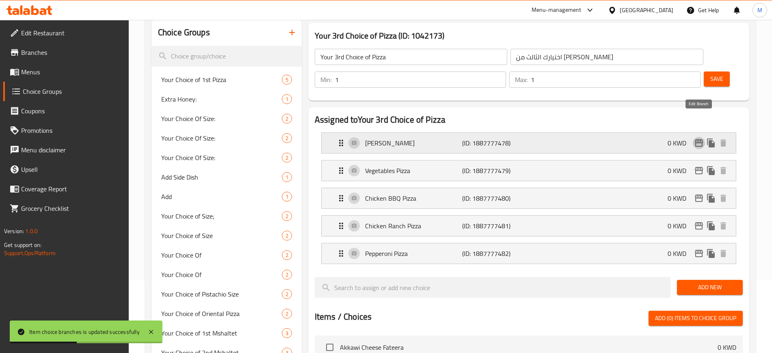
click at [694, 138] on icon "edit" at bounding box center [699, 143] width 10 height 10
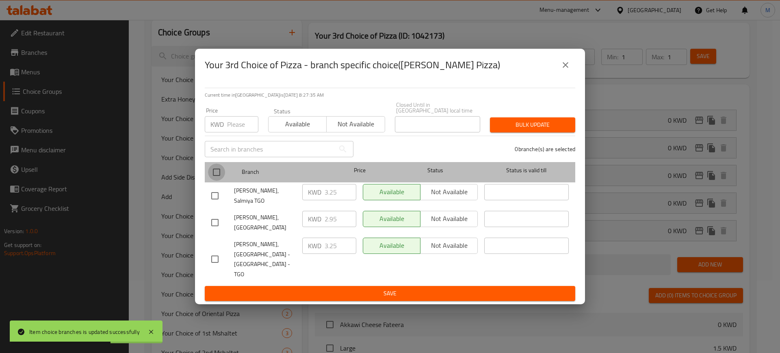
click at [220, 176] on input "checkbox" at bounding box center [216, 172] width 17 height 17
checkbox input "true"
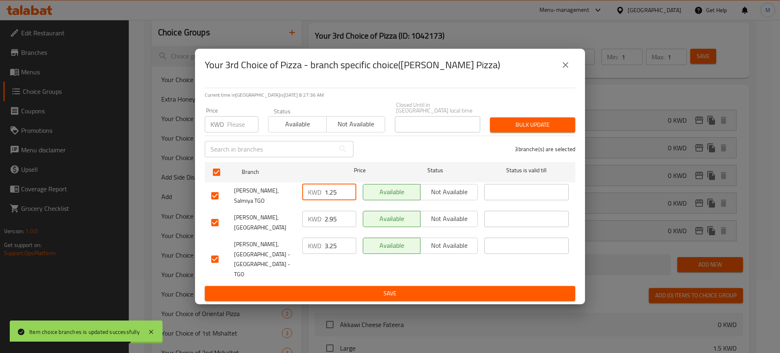
click at [348, 200] on input "1.25" at bounding box center [341, 192] width 32 height 16
drag, startPoint x: 340, startPoint y: 199, endPoint x: 310, endPoint y: 201, distance: 30.2
click at [310, 200] on div "KWD 0 ​" at bounding box center [329, 192] width 54 height 16
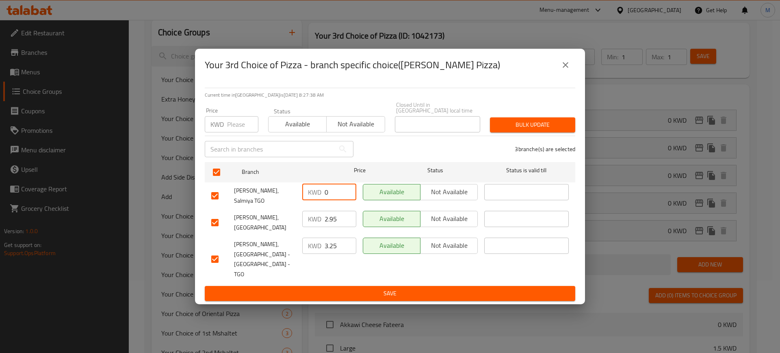
type input "0"
drag, startPoint x: 338, startPoint y: 226, endPoint x: 318, endPoint y: 227, distance: 19.9
click at [318, 227] on div "KWD 2.95 ​" at bounding box center [329, 219] width 54 height 16
type input "0"
drag, startPoint x: 341, startPoint y: 253, endPoint x: 312, endPoint y: 254, distance: 28.9
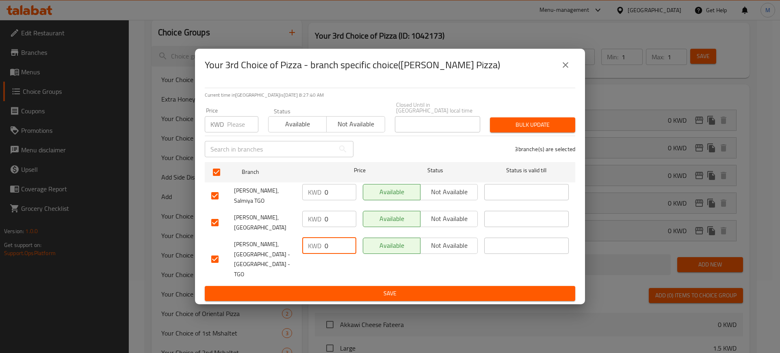
click at [312, 254] on div "KWD 0 ​" at bounding box center [329, 246] width 54 height 16
type input "0"
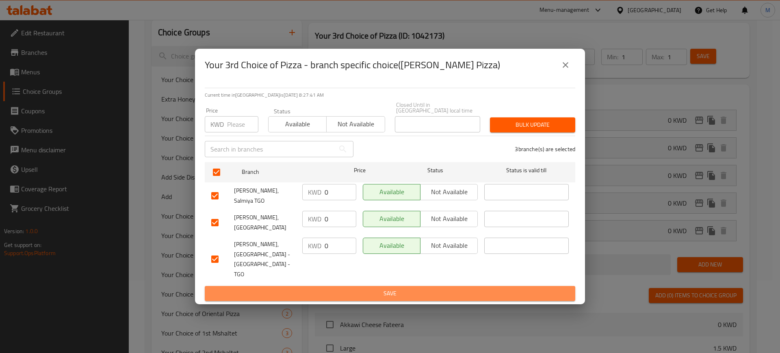
click at [336, 288] on span "Save" at bounding box center [389, 293] width 357 height 10
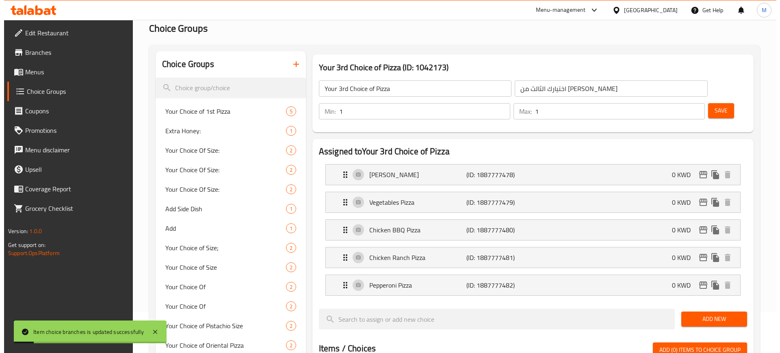
scroll to position [36, 0]
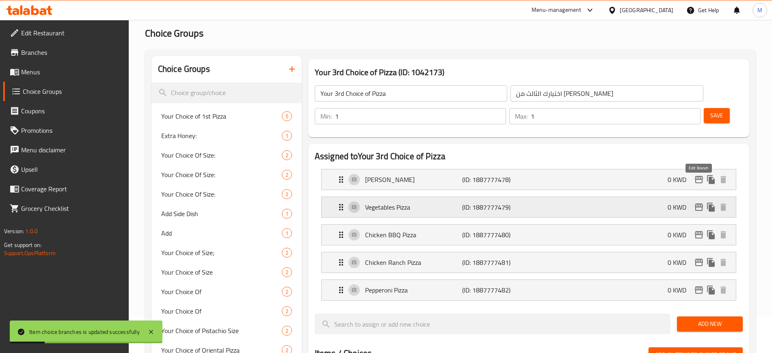
click at [702, 203] on icon "edit" at bounding box center [699, 206] width 8 height 7
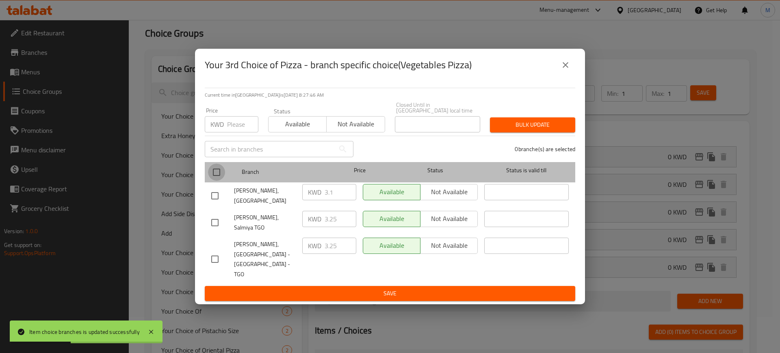
click at [214, 181] on input "checkbox" at bounding box center [216, 172] width 17 height 17
checkbox input "true"
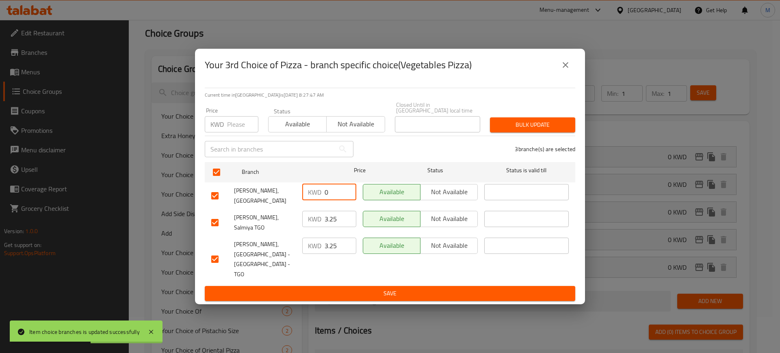
drag, startPoint x: 338, startPoint y: 201, endPoint x: 309, endPoint y: 199, distance: 29.3
click at [309, 199] on div "KWD 0 ​" at bounding box center [329, 192] width 54 height 16
type input "0"
drag, startPoint x: 338, startPoint y: 222, endPoint x: 306, endPoint y: 223, distance: 31.7
click at [306, 223] on div "KWD 0 ​" at bounding box center [329, 219] width 54 height 16
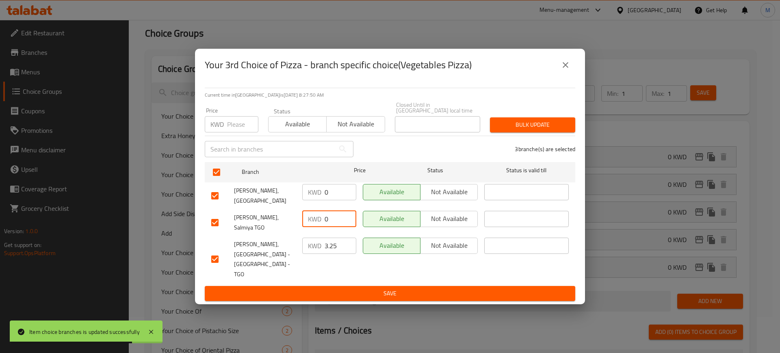
type input "0"
drag, startPoint x: 339, startPoint y: 251, endPoint x: 309, endPoint y: 253, distance: 29.8
click at [309, 253] on div "KWD 3.25 ​" at bounding box center [329, 246] width 54 height 16
type input "0"
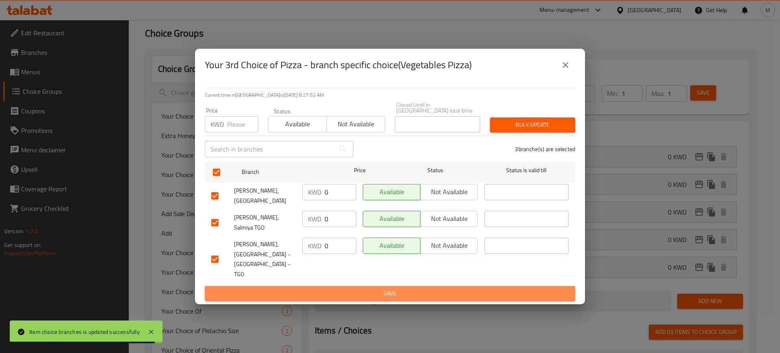
click at [345, 288] on span "Save" at bounding box center [389, 293] width 357 height 10
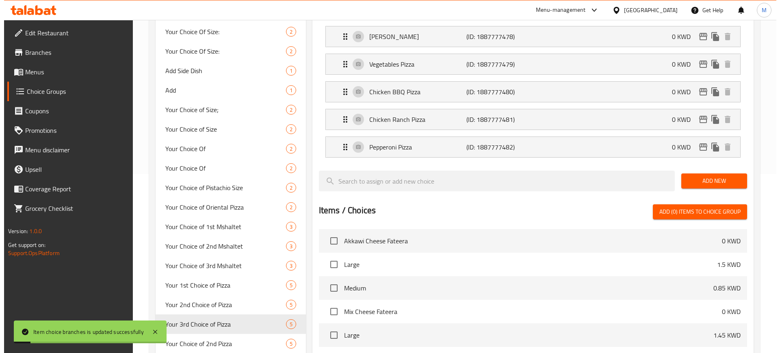
scroll to position [145, 0]
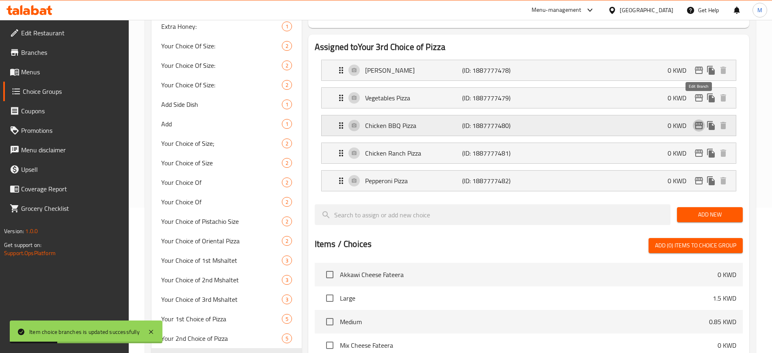
click at [701, 121] on icon "edit" at bounding box center [699, 126] width 10 height 10
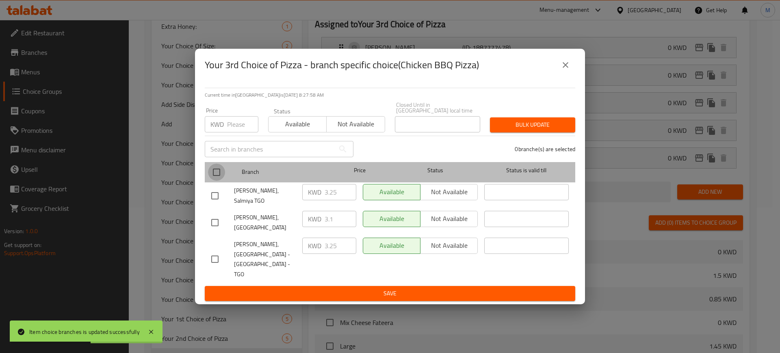
click at [220, 177] on input "checkbox" at bounding box center [216, 172] width 17 height 17
checkbox input "true"
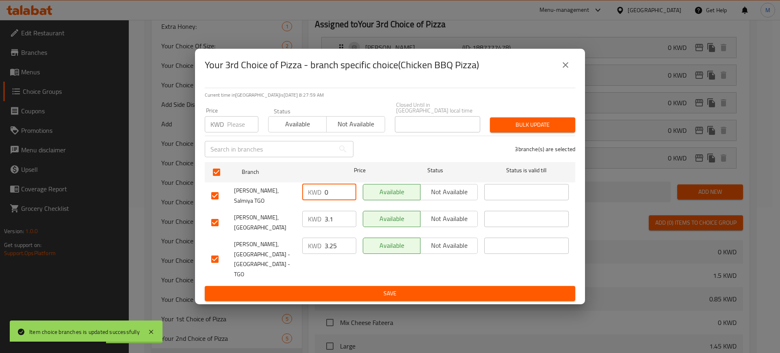
drag, startPoint x: 336, startPoint y: 194, endPoint x: 314, endPoint y: 195, distance: 22.4
click at [314, 195] on div "KWD 0 ​" at bounding box center [329, 192] width 54 height 16
type input "0"
drag, startPoint x: 335, startPoint y: 225, endPoint x: 309, endPoint y: 226, distance: 26.4
click at [309, 226] on div "KWD 0 ​" at bounding box center [329, 219] width 54 height 16
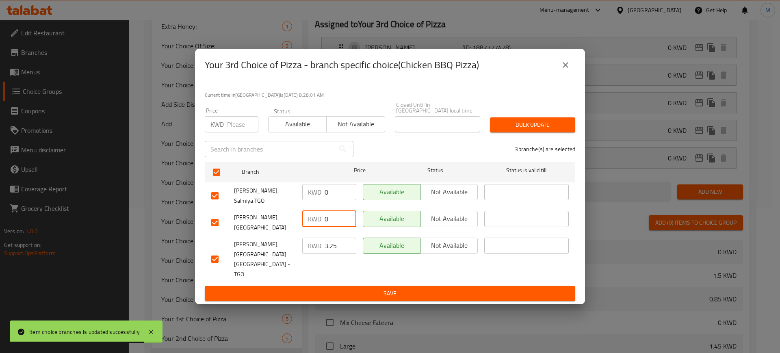
type input "0"
drag, startPoint x: 338, startPoint y: 255, endPoint x: 312, endPoint y: 258, distance: 26.1
click at [312, 254] on div "KWD 3.25 ​" at bounding box center [329, 246] width 54 height 16
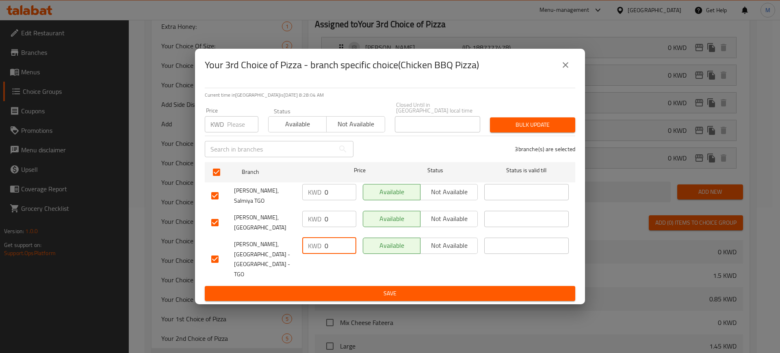
type input "0"
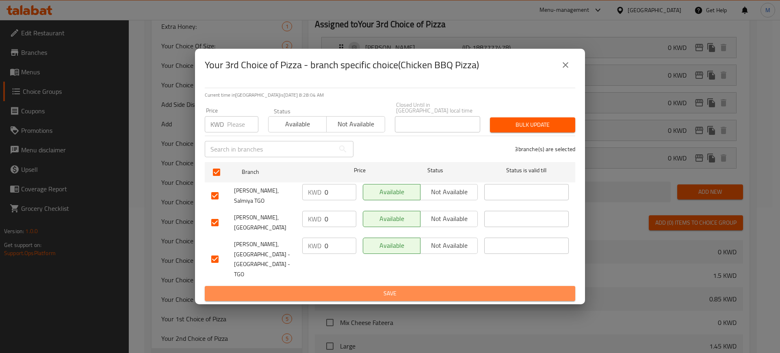
click at [384, 288] on span "Save" at bounding box center [389, 293] width 357 height 10
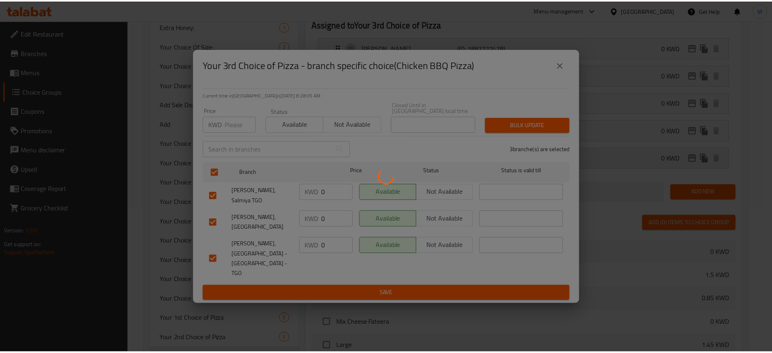
scroll to position [160, 0]
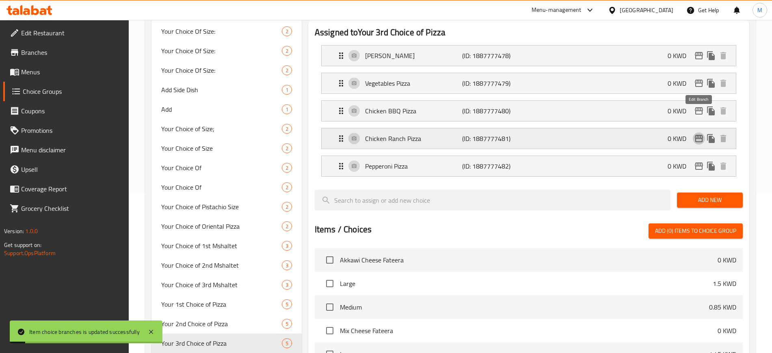
click at [697, 134] on icon "edit" at bounding box center [699, 139] width 10 height 10
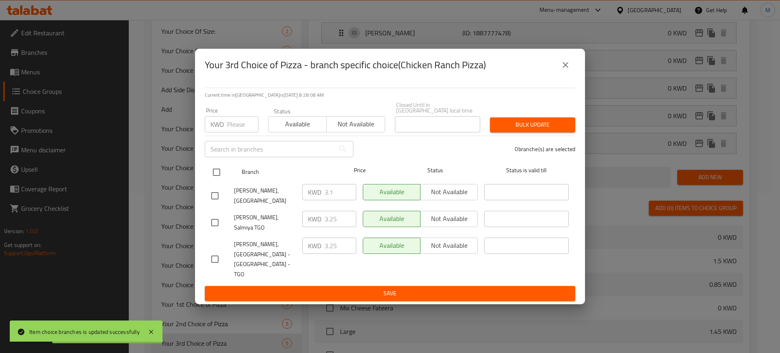
click at [219, 181] on input "checkbox" at bounding box center [216, 172] width 17 height 17
checkbox input "true"
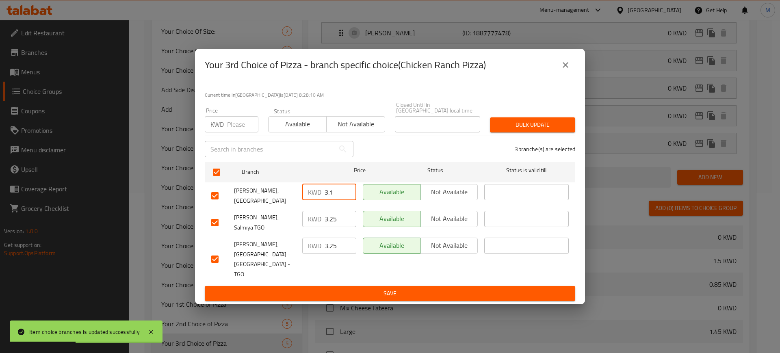
drag, startPoint x: 331, startPoint y: 201, endPoint x: 311, endPoint y: 203, distance: 20.4
click at [311, 200] on div "KWD 3.1 ​" at bounding box center [329, 192] width 54 height 16
drag, startPoint x: 337, startPoint y: 203, endPoint x: 309, endPoint y: 202, distance: 28.0
click at [309, 200] on div "KWD 0 ​" at bounding box center [329, 192] width 54 height 16
type input "0"
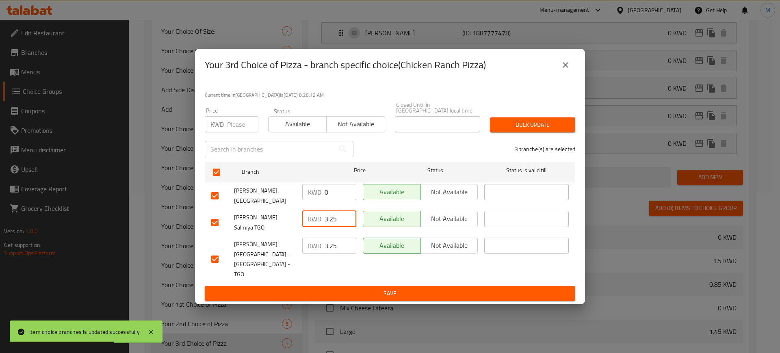
drag, startPoint x: 338, startPoint y: 226, endPoint x: 319, endPoint y: 226, distance: 18.7
click at [319, 226] on div "KWD 3.25 ​" at bounding box center [329, 219] width 54 height 16
type input "0"
drag, startPoint x: 342, startPoint y: 256, endPoint x: 318, endPoint y: 257, distance: 24.0
click at [318, 254] on div "KWD 3.25 ​" at bounding box center [329, 246] width 54 height 16
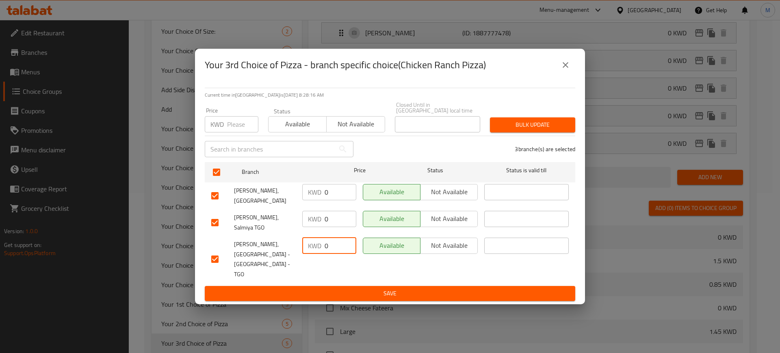
type input "0"
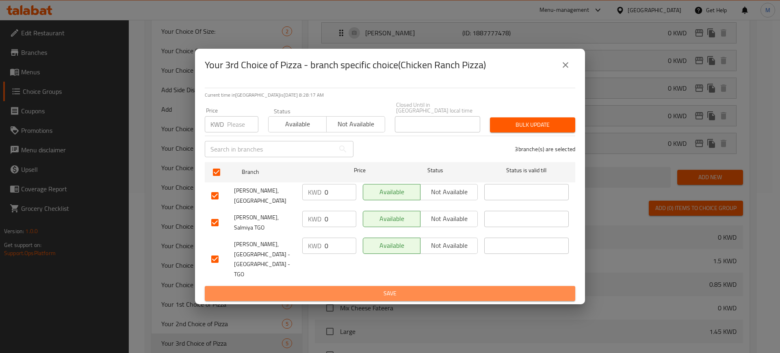
click at [404, 288] on span "Save" at bounding box center [389, 293] width 357 height 10
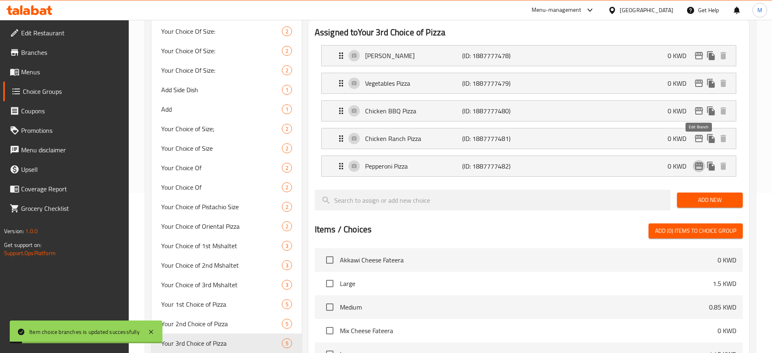
click at [698, 161] on icon "edit" at bounding box center [699, 166] width 10 height 10
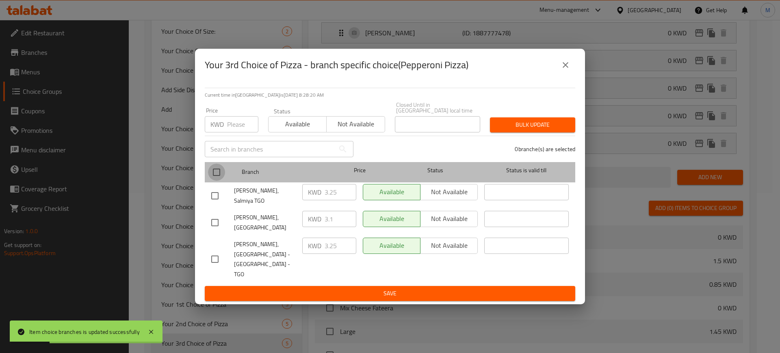
click at [219, 181] on input "checkbox" at bounding box center [216, 172] width 17 height 17
checkbox input "true"
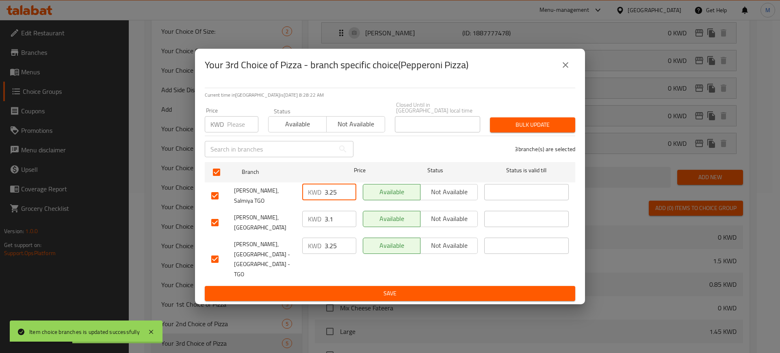
drag, startPoint x: 335, startPoint y: 203, endPoint x: 307, endPoint y: 205, distance: 28.5
click at [307, 200] on div "KWD 3.25 ​" at bounding box center [329, 192] width 54 height 16
type input "0"
drag, startPoint x: 334, startPoint y: 221, endPoint x: 311, endPoint y: 223, distance: 22.9
click at [311, 223] on div "KWD 3.1 ​" at bounding box center [329, 219] width 54 height 16
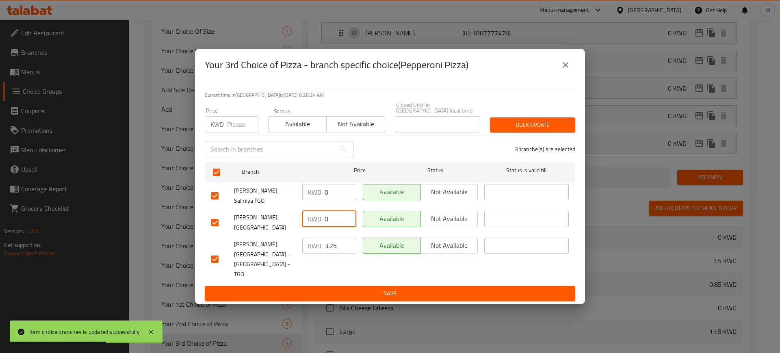
type input "0"
drag, startPoint x: 340, startPoint y: 259, endPoint x: 313, endPoint y: 263, distance: 27.9
click at [313, 263] on div "KWD 3.25 ​" at bounding box center [329, 259] width 61 height 50
type input "0"
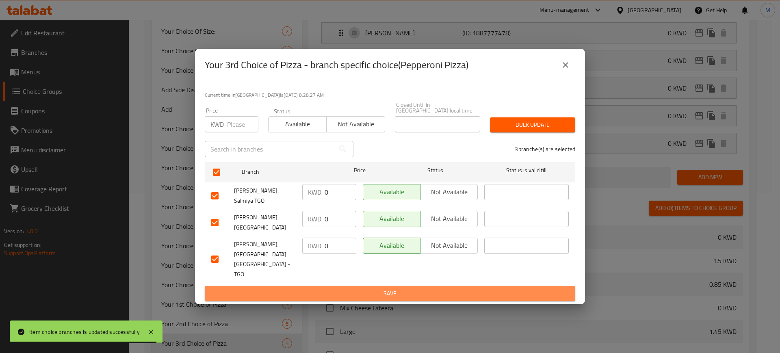
click at [341, 288] on span "Save" at bounding box center [389, 293] width 357 height 10
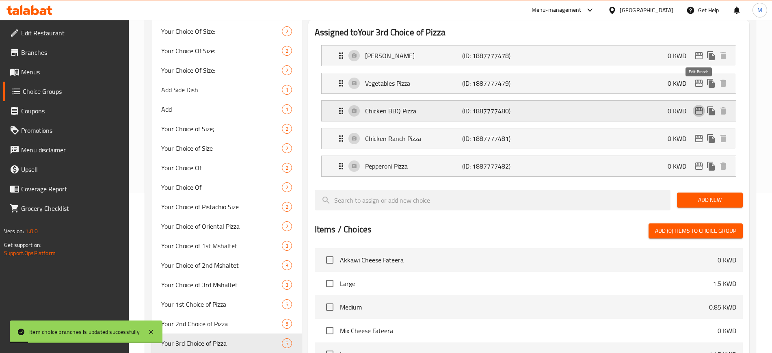
click at [696, 107] on icon "edit" at bounding box center [699, 110] width 8 height 7
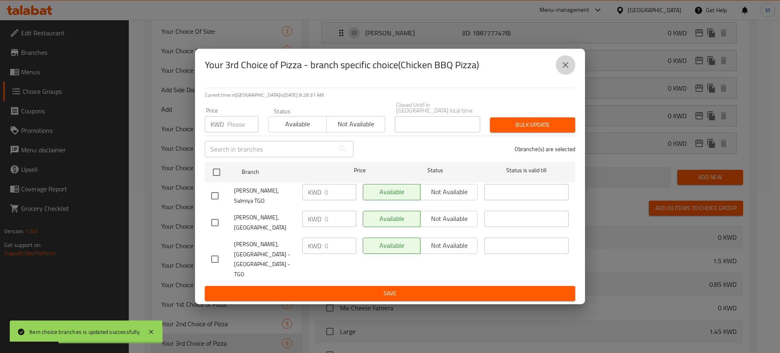
click at [571, 74] on button "close" at bounding box center [565, 64] width 19 height 19
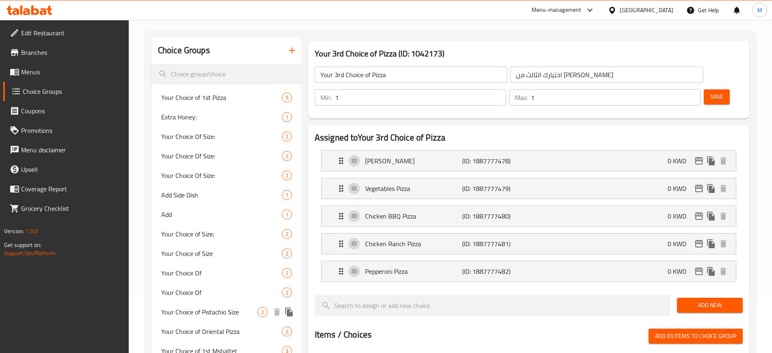
scroll to position [0, 0]
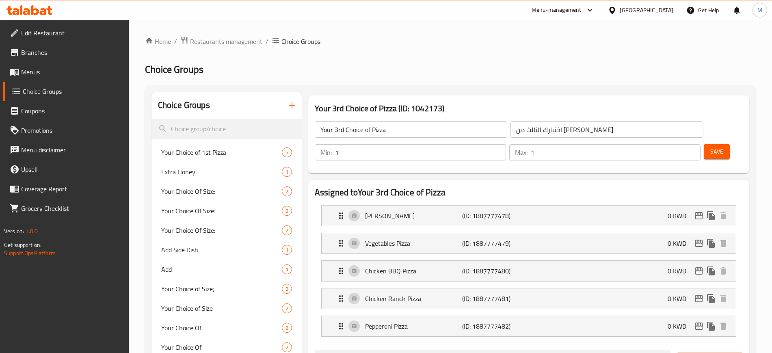
click at [73, 65] on link "Menus" at bounding box center [66, 71] width 126 height 19
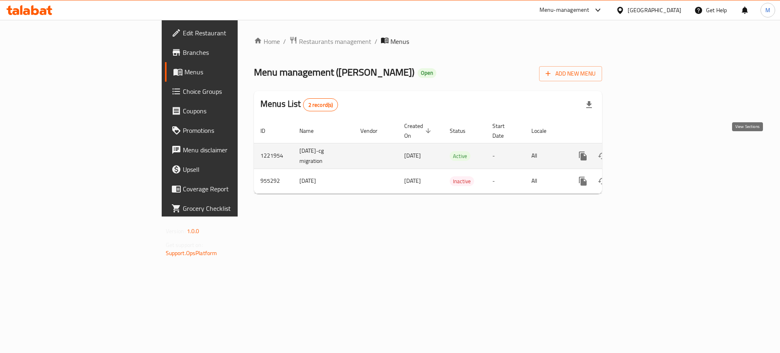
click at [646, 151] on icon "enhanced table" at bounding box center [641, 156] width 10 height 10
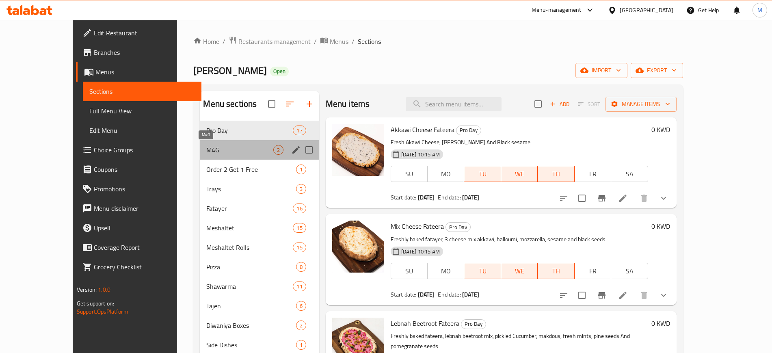
click at [208, 149] on span "M4G" at bounding box center [239, 150] width 67 height 10
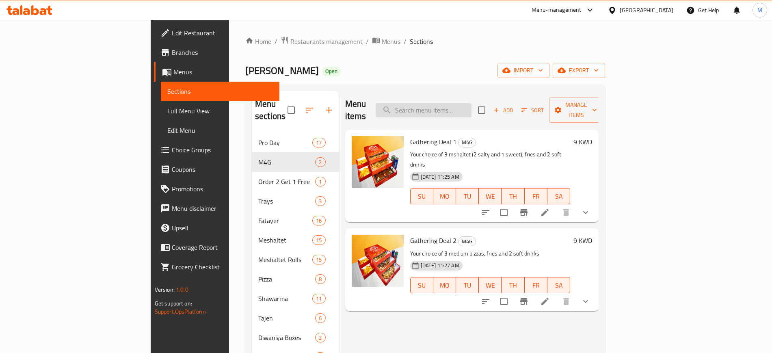
click at [472, 106] on input "search" at bounding box center [424, 110] width 96 height 14
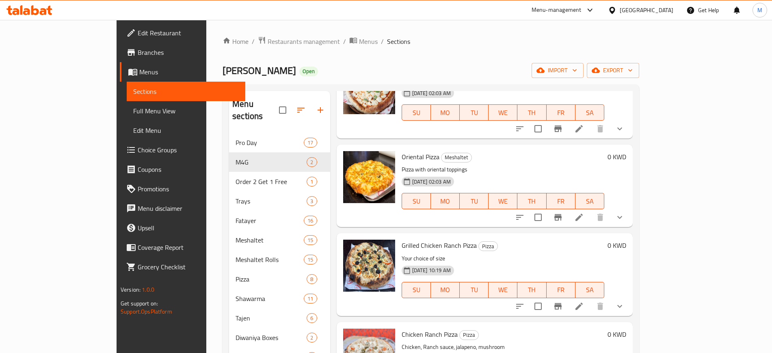
scroll to position [203, 0]
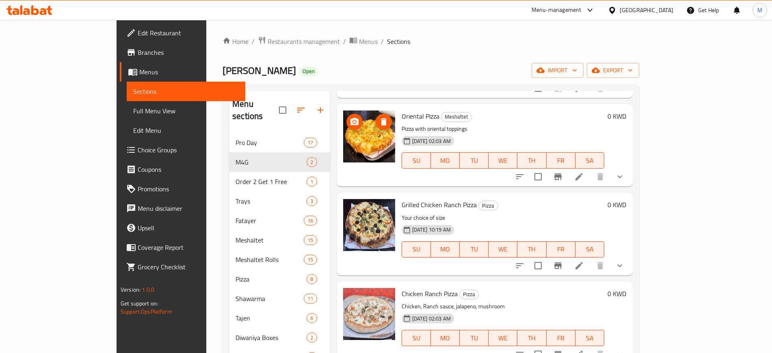
type input "pizza"
click at [351, 118] on icon "upload picture" at bounding box center [355, 121] width 8 height 7
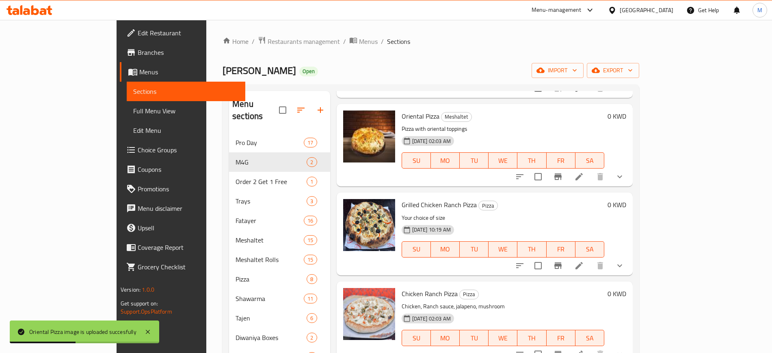
scroll to position [102, 0]
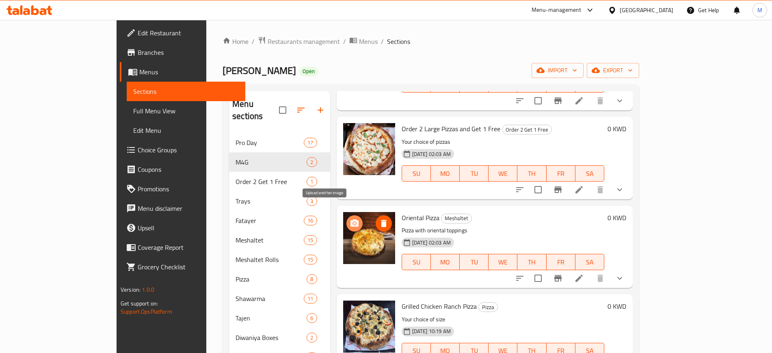
click at [351, 219] on icon "upload picture" at bounding box center [355, 222] width 8 height 7
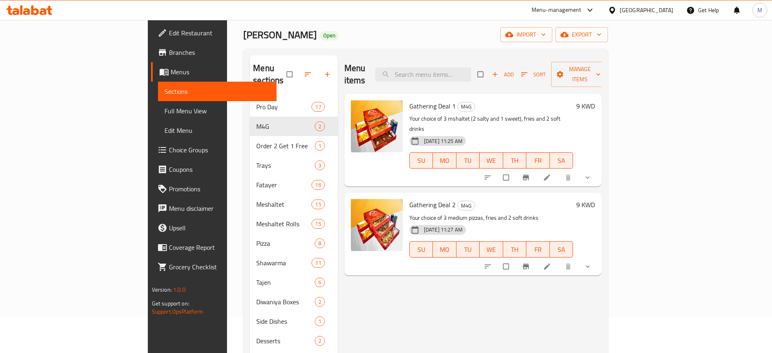
scroll to position [51, 0]
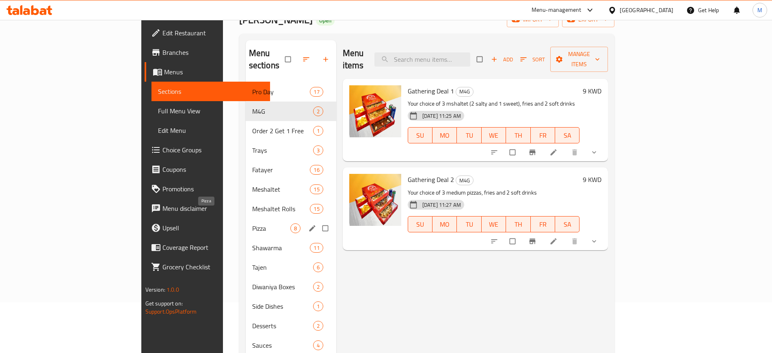
click at [252, 223] on span "Pizza" at bounding box center [271, 228] width 38 height 10
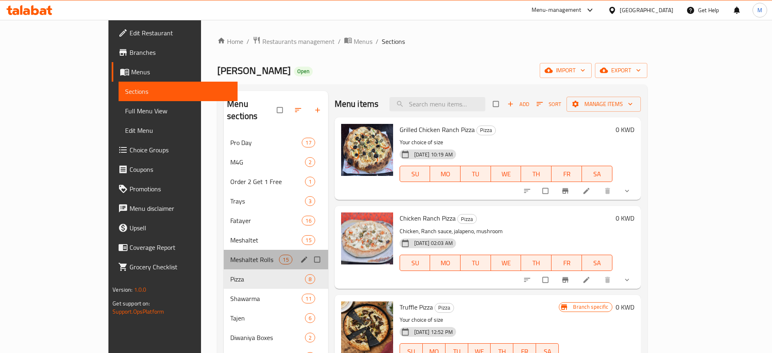
click at [227, 254] on div "Meshaltet Rolls 15" at bounding box center [276, 259] width 104 height 19
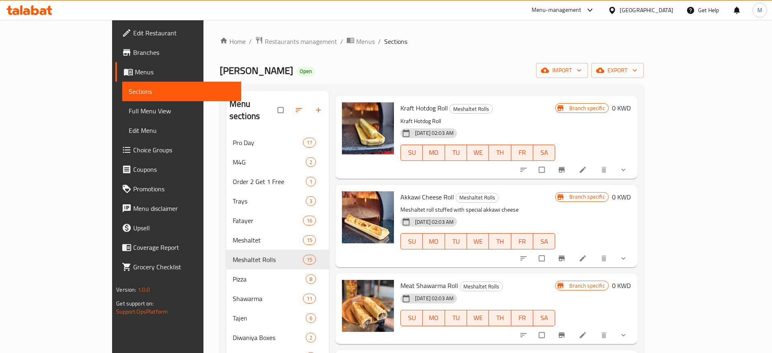
scroll to position [911, 0]
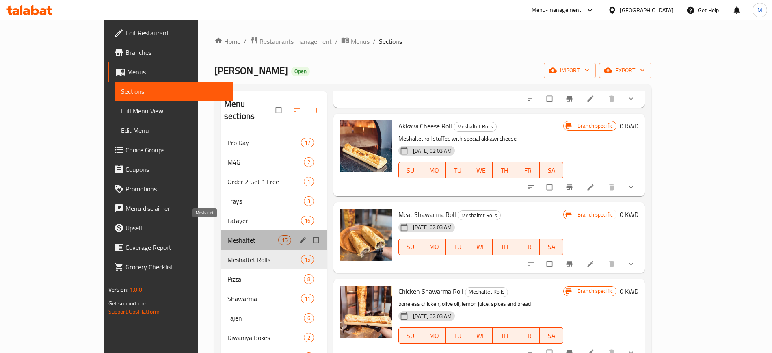
click at [227, 235] on span "Meshaltet" at bounding box center [252, 240] width 51 height 10
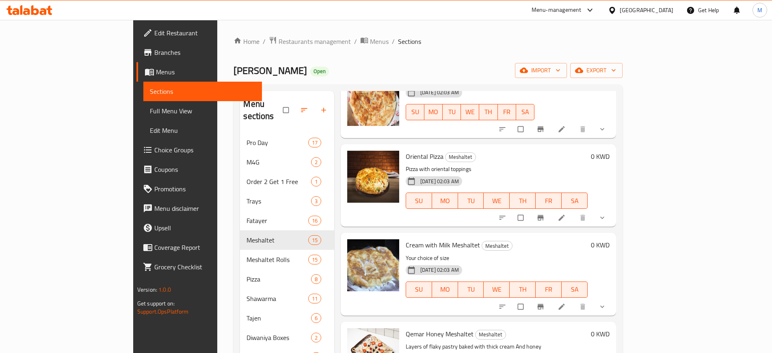
scroll to position [822, 0]
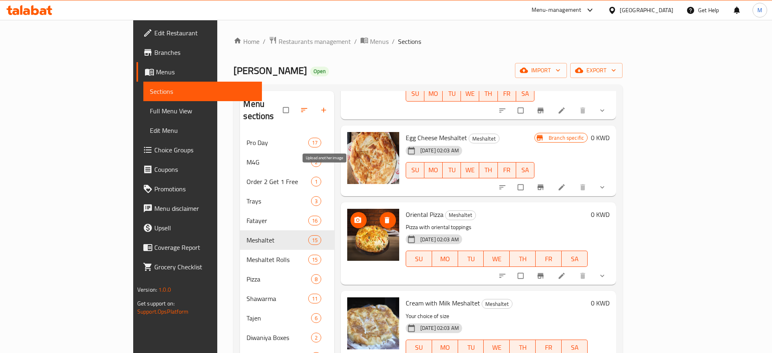
click at [354, 216] on icon "upload picture" at bounding box center [358, 220] width 8 height 8
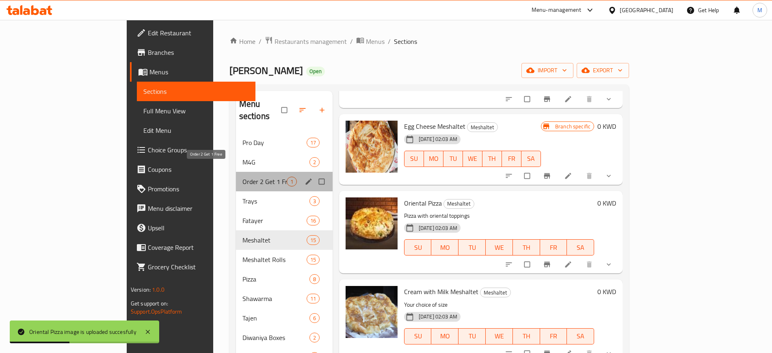
click at [242, 177] on span "Order 2 Get 1 Free" at bounding box center [264, 182] width 44 height 10
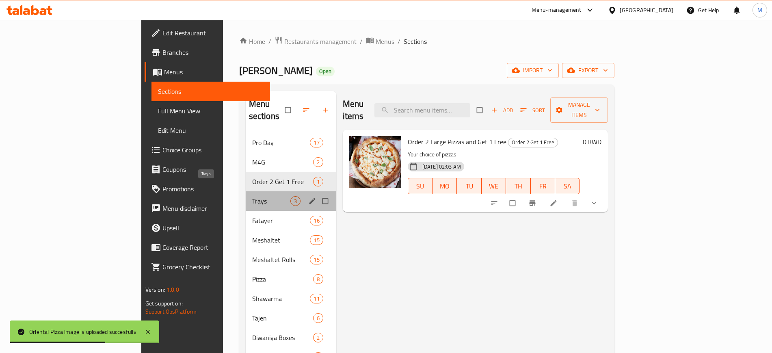
click at [252, 196] on span "Trays" at bounding box center [271, 201] width 38 height 10
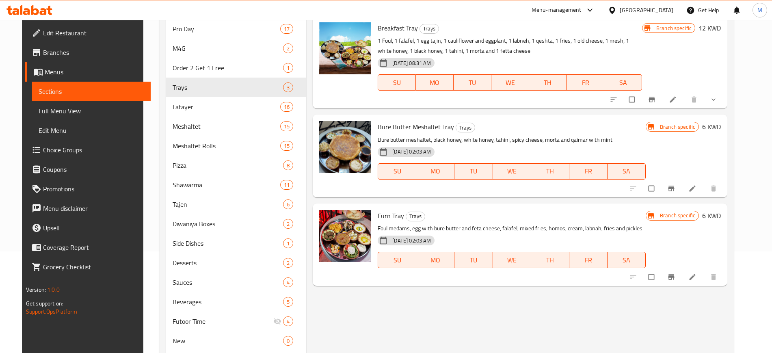
scroll to position [51, 0]
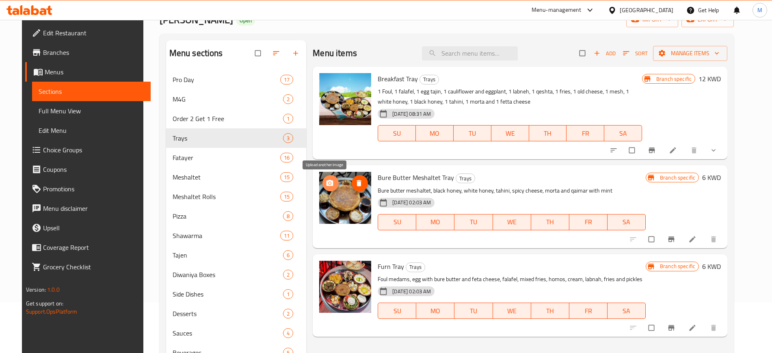
click at [330, 187] on button "upload picture" at bounding box center [330, 183] width 16 height 16
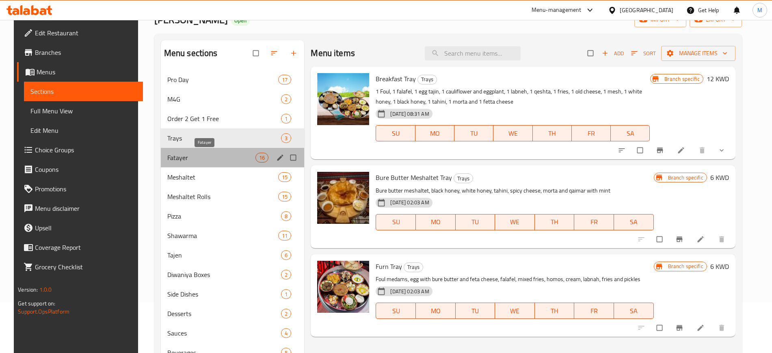
click at [209, 162] on span "Fatayer" at bounding box center [211, 158] width 88 height 10
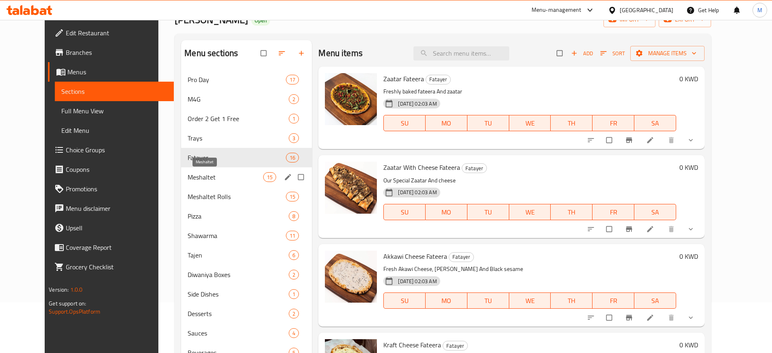
drag, startPoint x: 214, startPoint y: 174, endPoint x: 222, endPoint y: 206, distance: 32.7
click at [213, 175] on span "Meshaltet" at bounding box center [226, 177] width 76 height 10
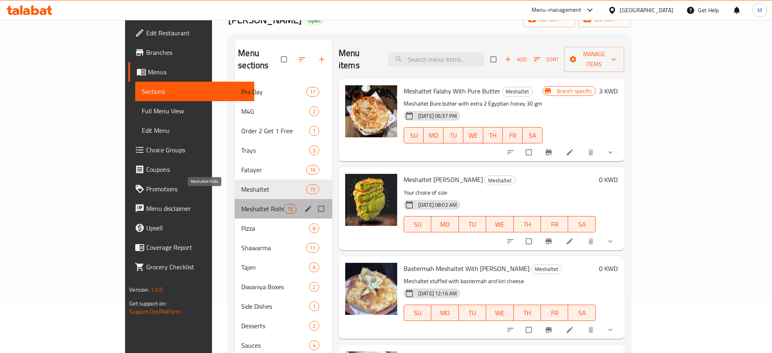
drag, startPoint x: 220, startPoint y: 201, endPoint x: 225, endPoint y: 215, distance: 14.9
click at [241, 204] on span "Meshaltet Rolls" at bounding box center [262, 209] width 42 height 10
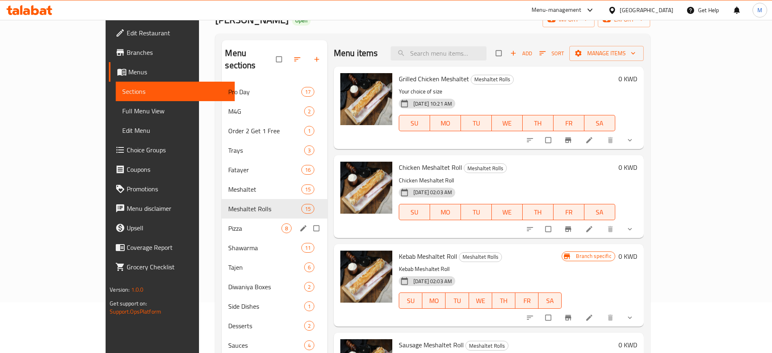
click at [226, 222] on div "Pizza 8" at bounding box center [275, 228] width 106 height 19
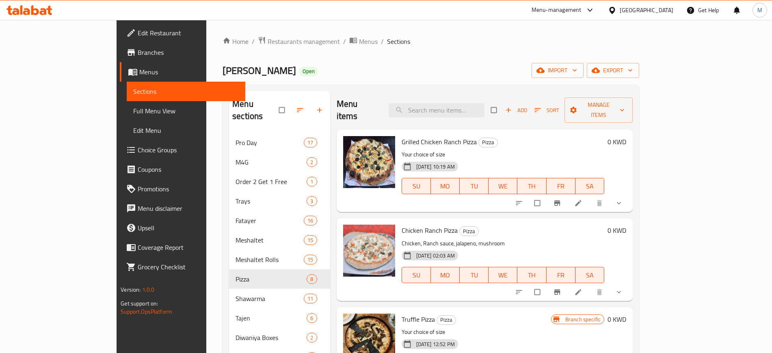
click at [39, 10] on icon at bounding box center [29, 10] width 46 height 10
